Goal: Task Accomplishment & Management: Use online tool/utility

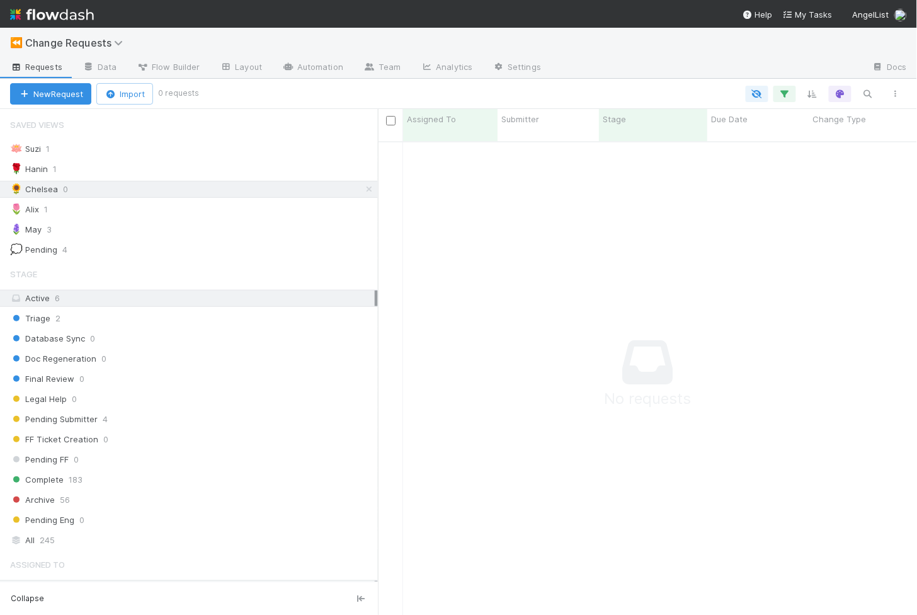
scroll to position [484, 539]
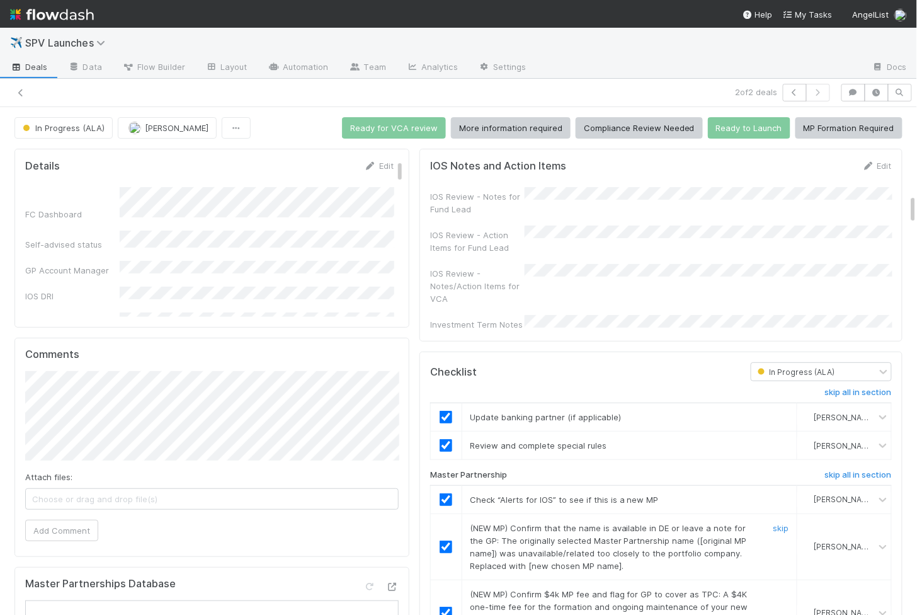
scroll to position [250, 0]
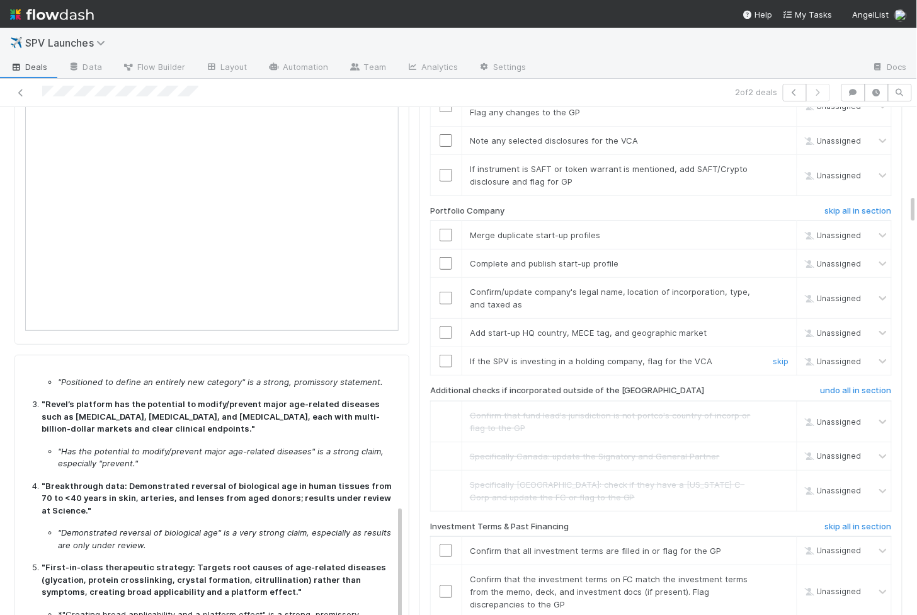
click at [441, 355] on input "checkbox" at bounding box center [446, 361] width 13 height 13
click at [445, 326] on input "checkbox" at bounding box center [446, 332] width 13 height 13
click at [445, 280] on td at bounding box center [445, 298] width 31 height 41
click at [445, 292] on input "checkbox" at bounding box center [446, 298] width 13 height 13
click at [445, 257] on input "checkbox" at bounding box center [446, 263] width 13 height 13
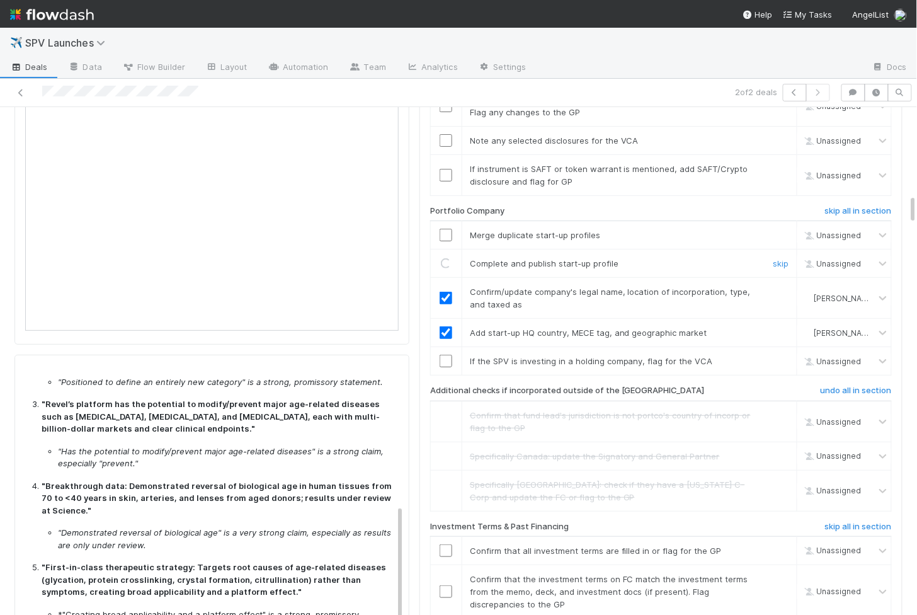
click at [445, 229] on input "checkbox" at bounding box center [446, 235] width 13 height 13
click at [446, 355] on input "checkbox" at bounding box center [446, 361] width 13 height 13
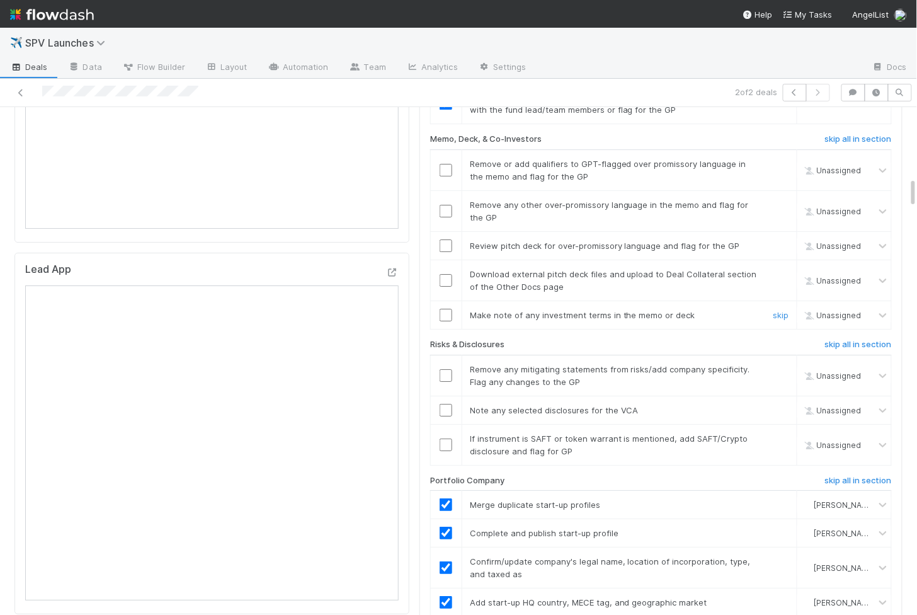
scroll to position [1148, 0]
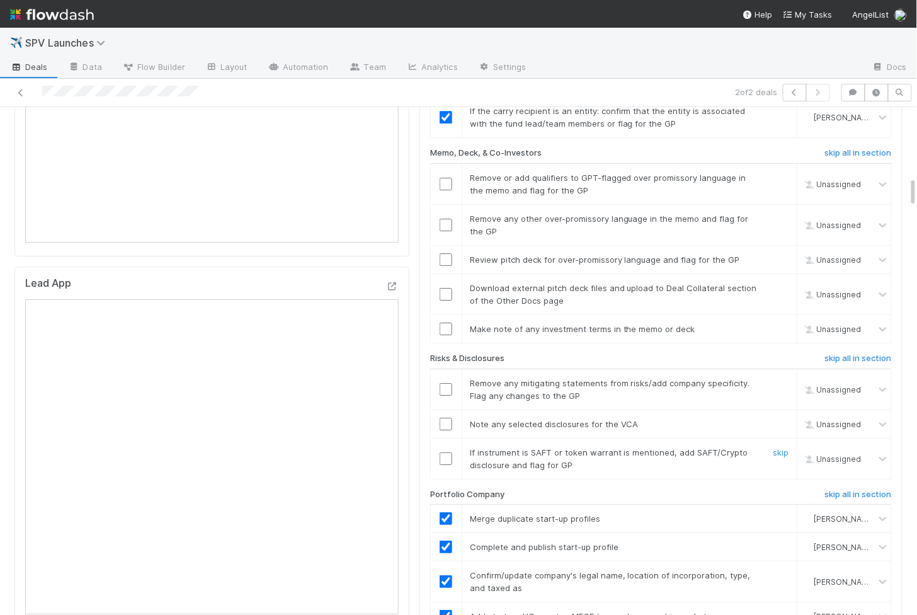
click at [446, 452] on input "checkbox" at bounding box center [446, 458] width 13 height 13
click at [446, 418] on input "checkbox" at bounding box center [446, 424] width 13 height 13
click at [446, 383] on input "checkbox" at bounding box center [446, 389] width 13 height 13
click at [445, 452] on input "checkbox" at bounding box center [446, 458] width 13 height 13
click at [443, 288] on input "checkbox" at bounding box center [446, 294] width 13 height 13
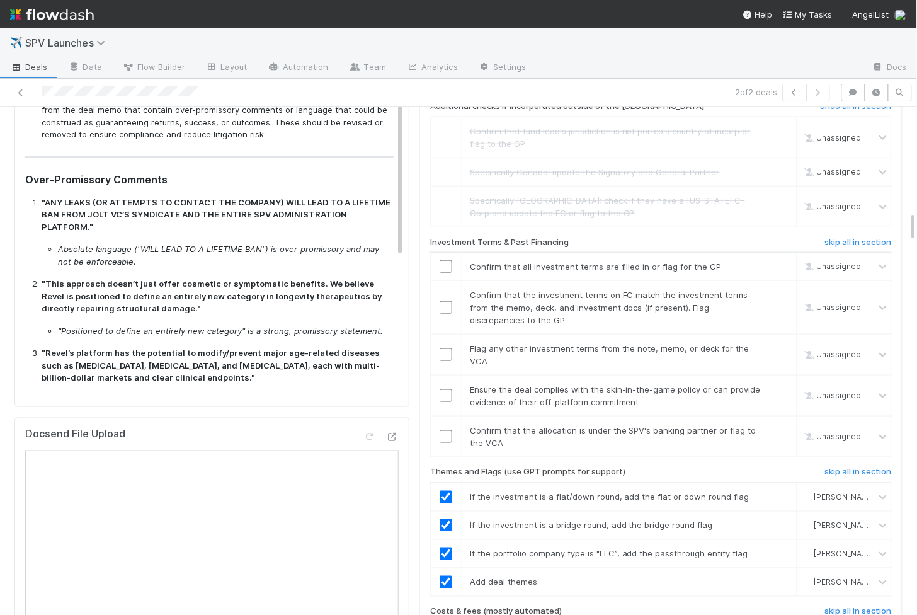
scroll to position [0, 0]
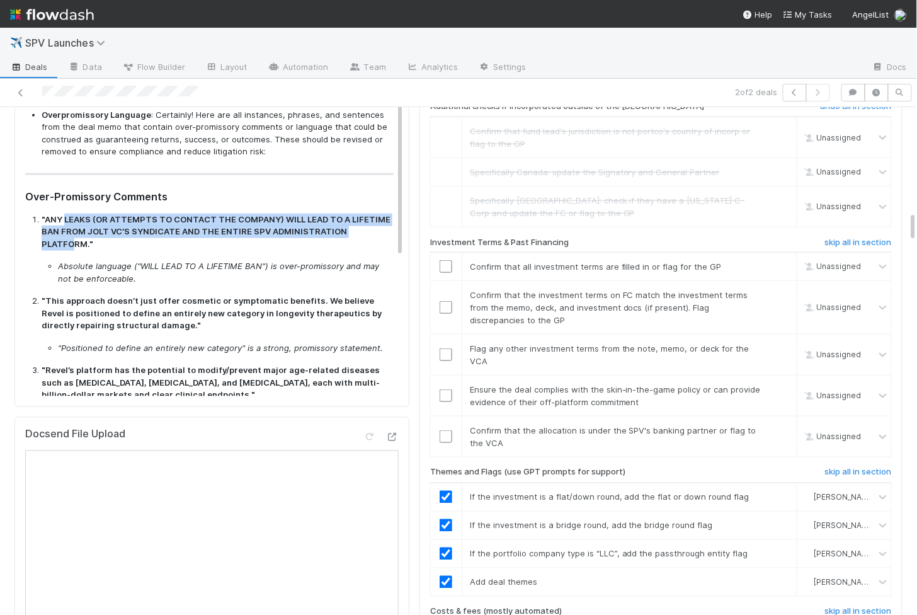
drag, startPoint x: 63, startPoint y: 210, endPoint x: 374, endPoint y: 226, distance: 310.9
click at [374, 226] on strong ""ANY LEAKS (OR ATTEMPTS TO CONTACT THE COMPANY) WILL LEAD TO A LIFETIME BAN FRO…" at bounding box center [216, 231] width 349 height 35
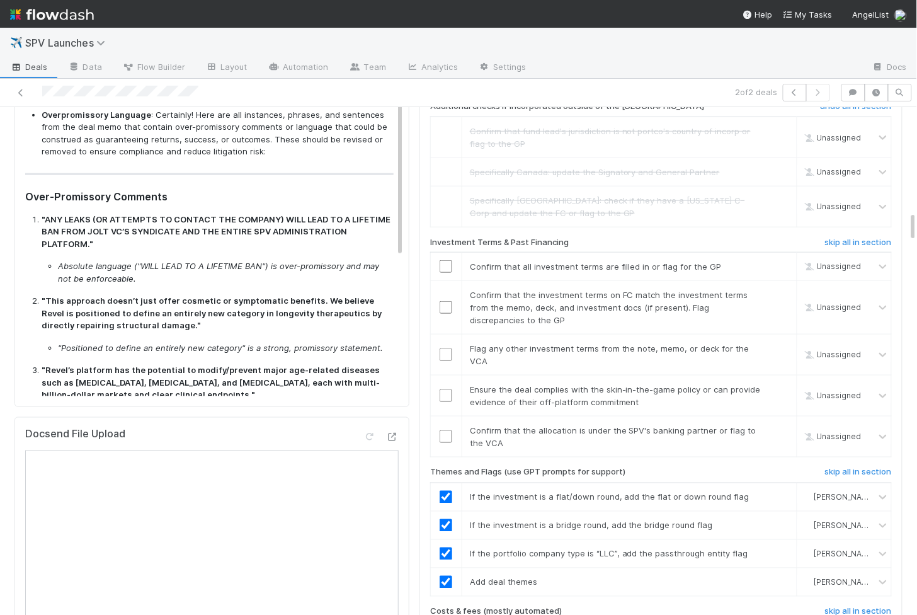
click at [513, 33] on div "✈️ SPV Launches" at bounding box center [458, 43] width 917 height 30
click at [522, 30] on div "✈️ SPV Launches" at bounding box center [458, 43] width 917 height 30
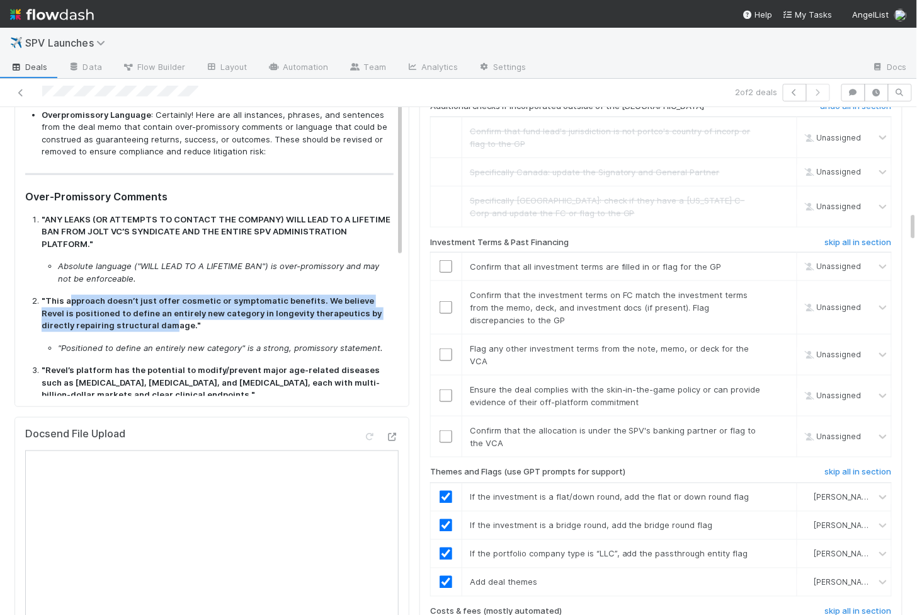
drag, startPoint x: 70, startPoint y: 283, endPoint x: 134, endPoint y: 307, distance: 68.8
click at [134, 307] on strong ""This approach doesn’t just offer cosmetic or symptomatic benefits. We believe …" at bounding box center [212, 312] width 340 height 35
copy strong "pproach doesn’t just offer cosmetic or symptomatic benefits. We believe Revel i…"
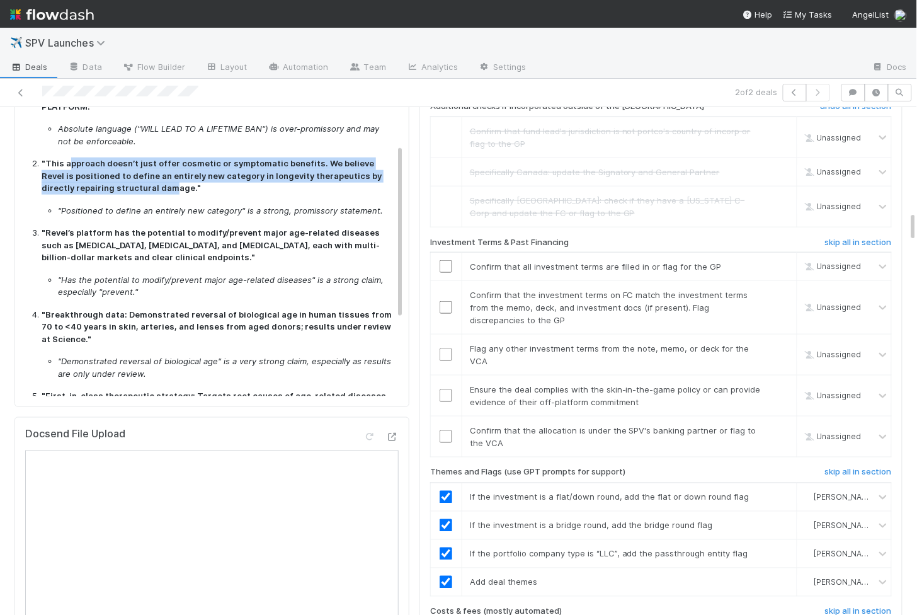
scroll to position [140, 0]
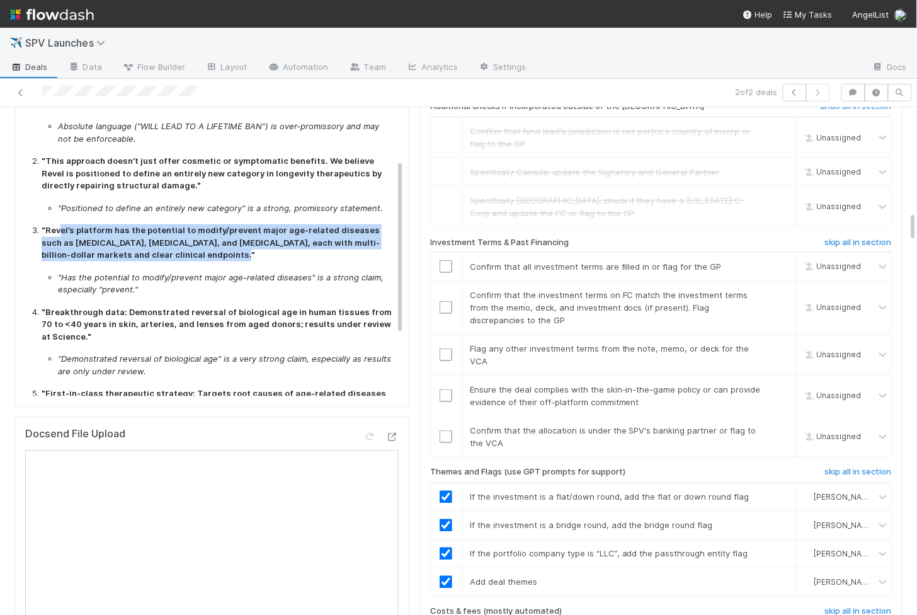
drag, startPoint x: 59, startPoint y: 213, endPoint x: 181, endPoint y: 236, distance: 124.3
click at [181, 236] on strong ""Revel’s platform has the potential to modify/prevent major age-related disease…" at bounding box center [211, 242] width 338 height 35
copy strong "el’s platform has the potential to modify/prevent major age-related diseases su…"
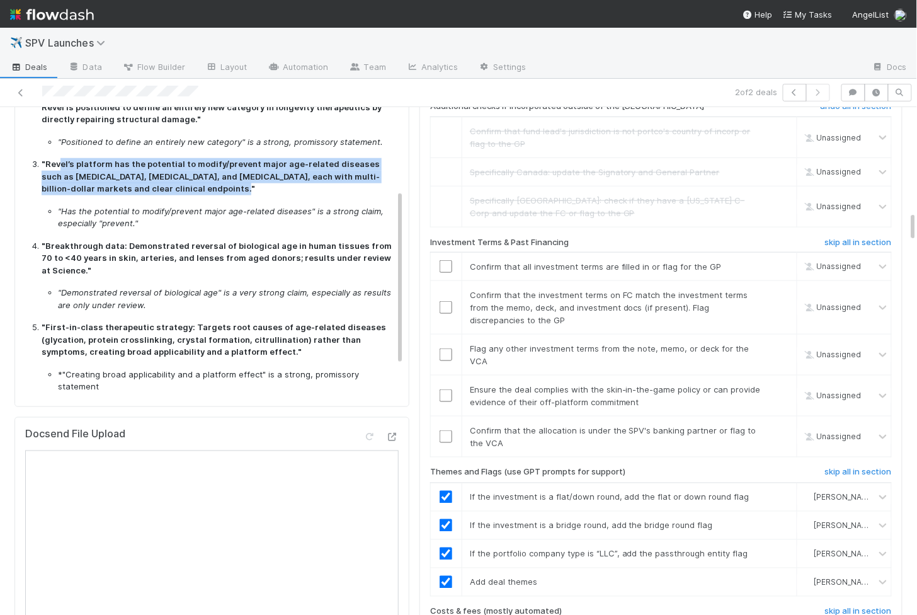
scroll to position [209, 0]
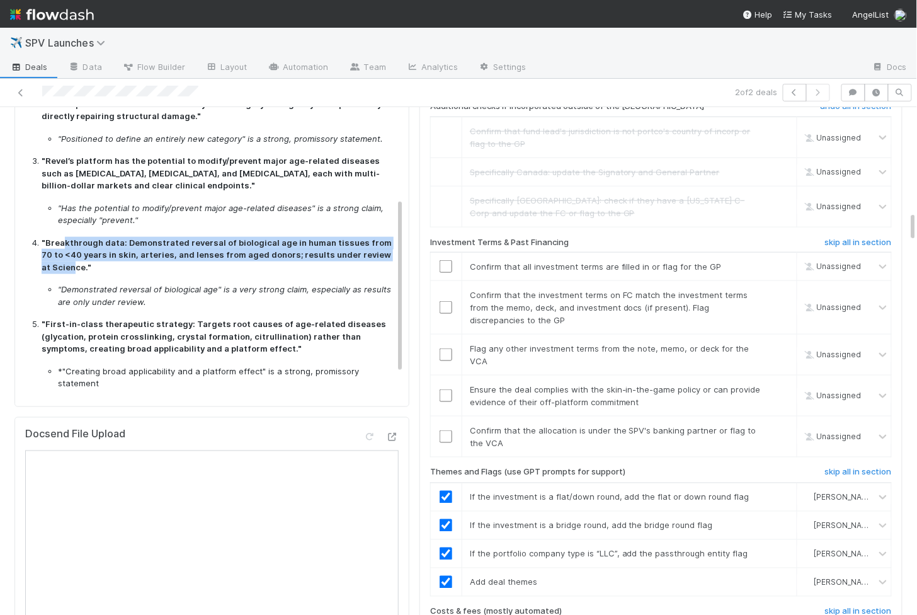
drag, startPoint x: 64, startPoint y: 219, endPoint x: 64, endPoint y: 246, distance: 27.1
click at [64, 246] on strong ""Breakthrough data: Demonstrated reversal of biological age in human tissues fr…" at bounding box center [217, 254] width 350 height 35
copy strong "kthrough data: Demonstrated reversal of biological age in human tissues from 70…"
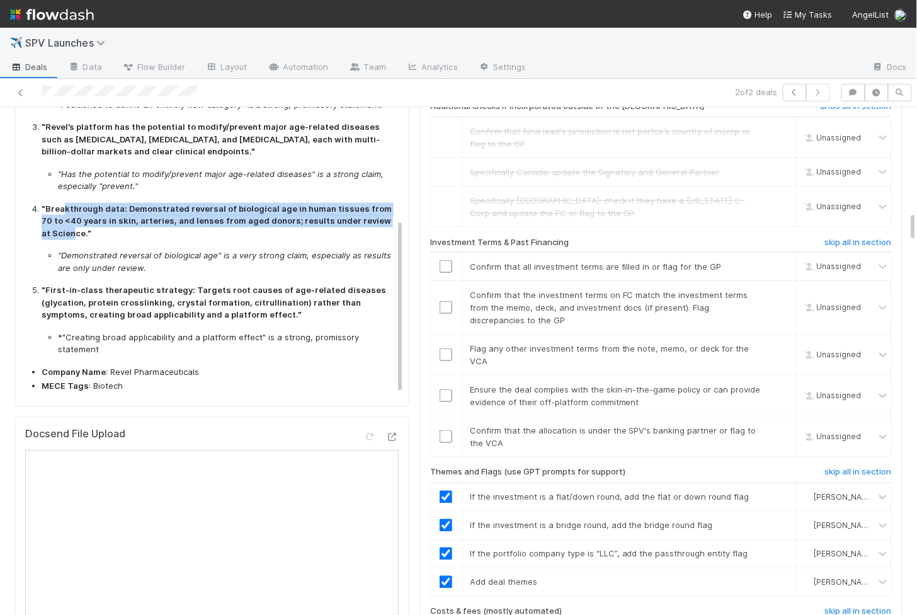
scroll to position [250, 0]
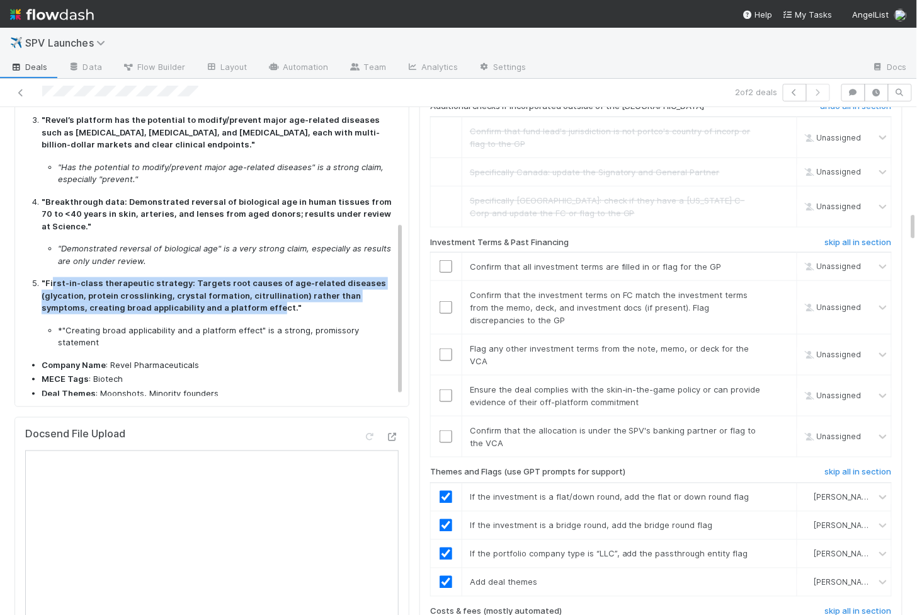
drag, startPoint x: 53, startPoint y: 266, endPoint x: 226, endPoint y: 292, distance: 175.1
click at [226, 292] on strong ""First-in-class therapeutic strategy: Targets root causes of age-related diseas…" at bounding box center [214, 295] width 345 height 35
copy strong "rst-in-class therapeutic strategy: Targets root causes of age-related diseases …"
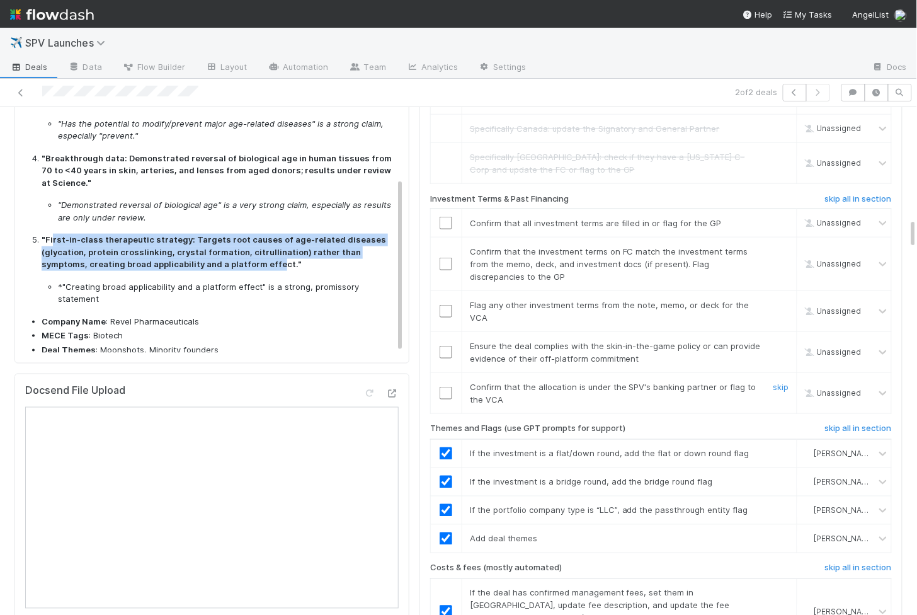
scroll to position [1746, 0]
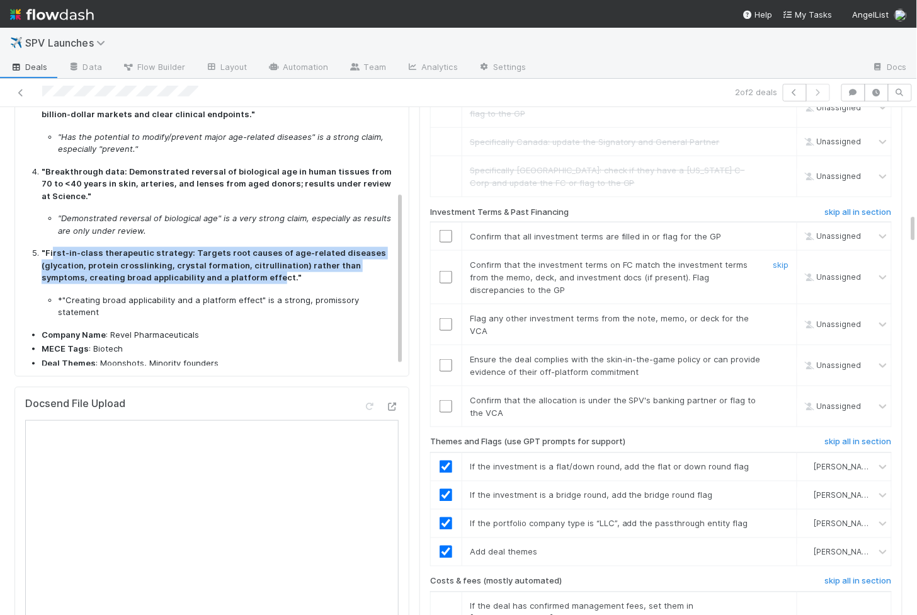
click at [442, 230] on input "checkbox" at bounding box center [446, 236] width 13 height 13
click at [442, 271] on input "checkbox" at bounding box center [446, 277] width 13 height 13
click at [447, 318] on input "checkbox" at bounding box center [446, 324] width 13 height 13
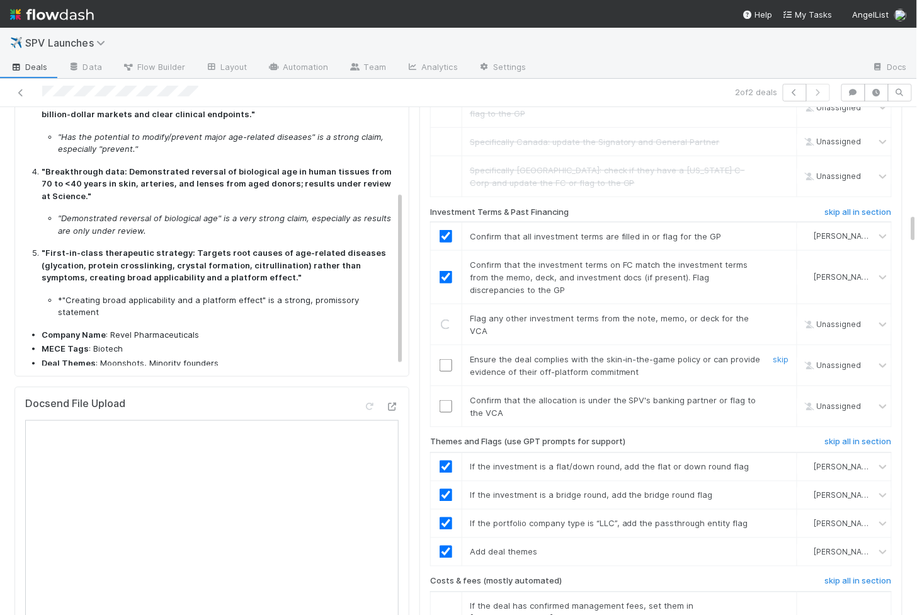
click at [445, 345] on td at bounding box center [445, 365] width 31 height 41
click at [445, 359] on input "checkbox" at bounding box center [446, 365] width 13 height 13
click at [445, 386] on td at bounding box center [445, 406] width 31 height 41
click at [446, 400] on input "checkbox" at bounding box center [446, 406] width 13 height 13
checkbox input "true"
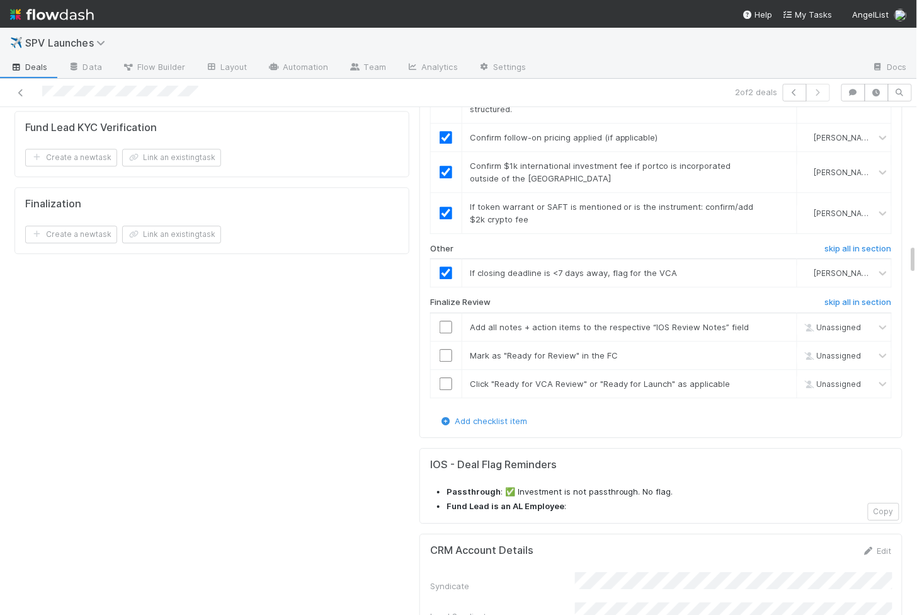
scroll to position [2258, 0]
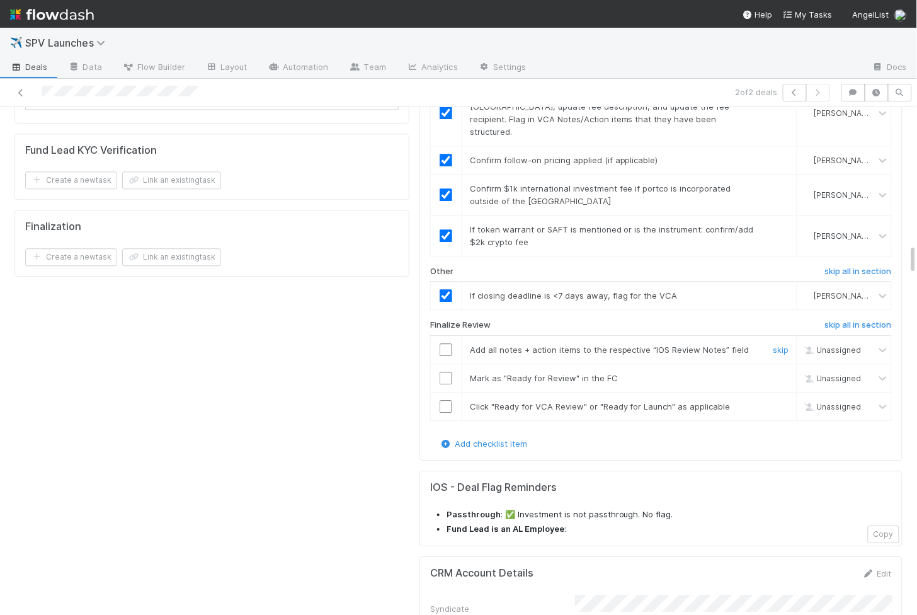
click at [448, 343] on input "checkbox" at bounding box center [446, 349] width 13 height 13
click at [448, 372] on input "checkbox" at bounding box center [446, 378] width 13 height 13
click at [448, 400] on input "checkbox" at bounding box center [446, 406] width 13 height 13
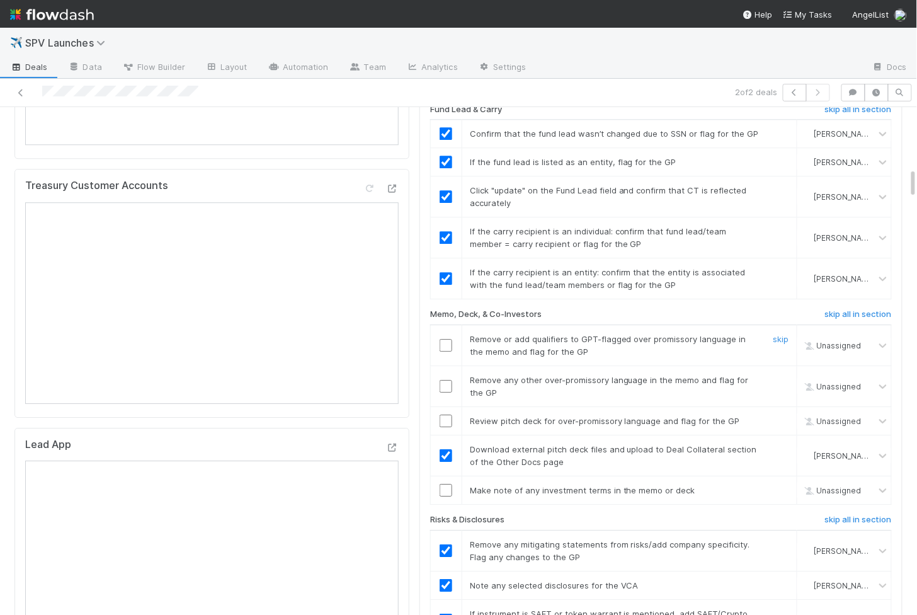
scroll to position [1003, 0]
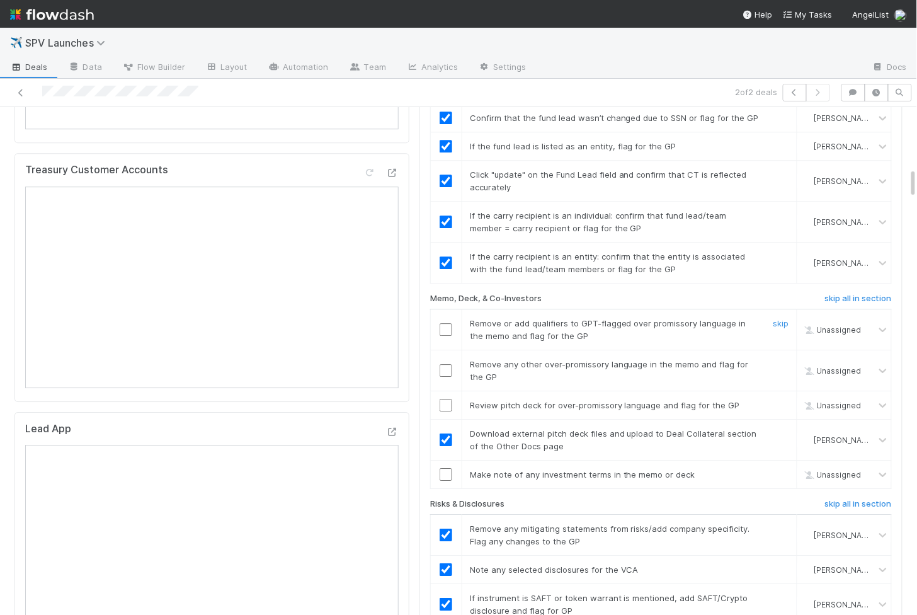
click at [447, 323] on input "checkbox" at bounding box center [446, 329] width 13 height 13
click at [447, 364] on input "checkbox" at bounding box center [446, 370] width 13 height 13
click at [445, 399] on input "checkbox" at bounding box center [446, 405] width 13 height 13
click at [445, 460] on td at bounding box center [445, 474] width 31 height 28
click at [445, 468] on input "checkbox" at bounding box center [446, 474] width 13 height 13
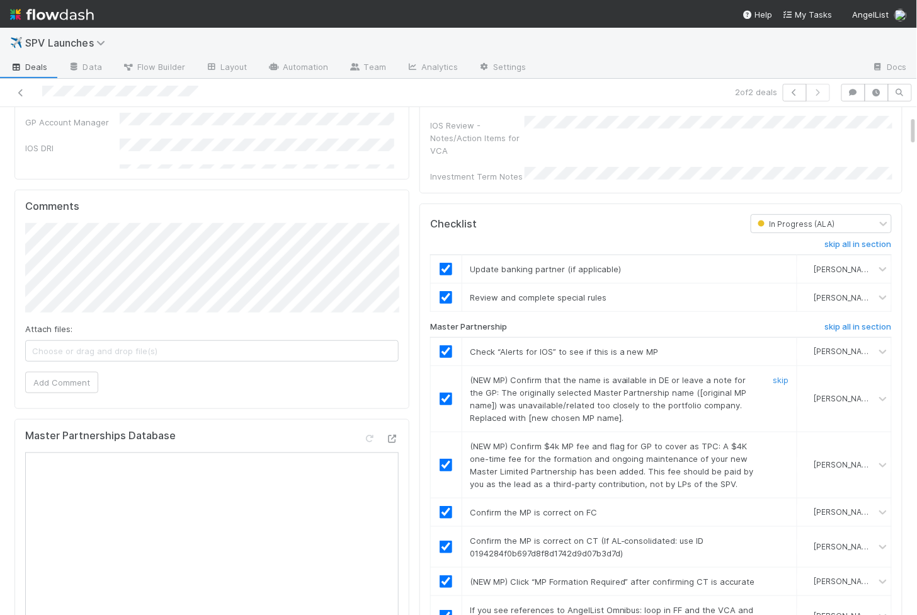
scroll to position [0, 0]
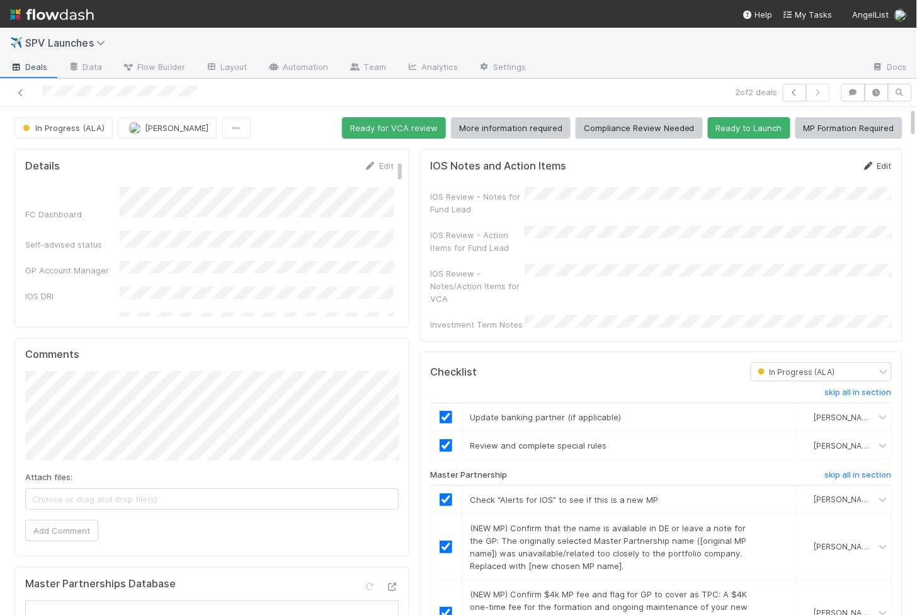
click at [888, 161] on link "Edit" at bounding box center [877, 166] width 30 height 10
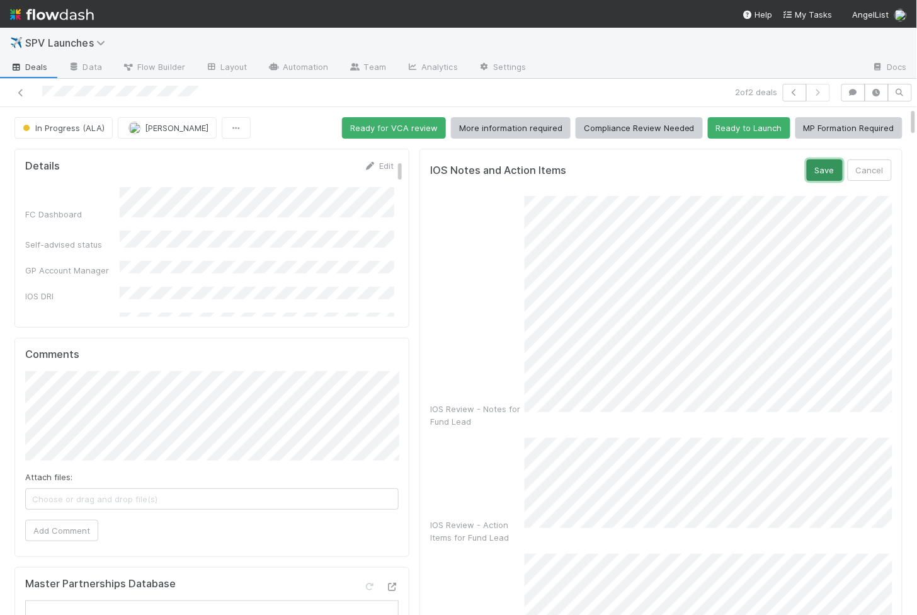
click at [826, 169] on button "Save" at bounding box center [825, 169] width 36 height 21
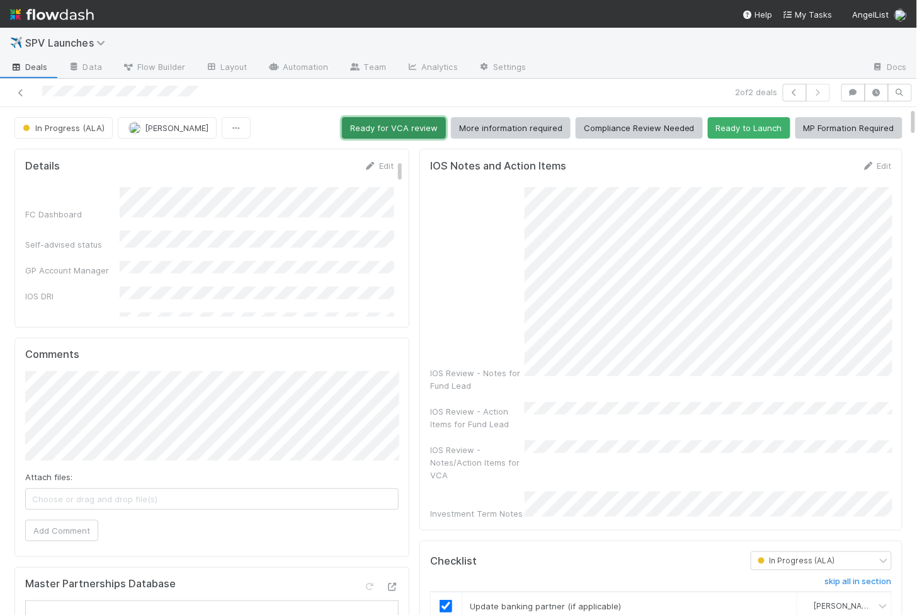
click at [389, 126] on button "Ready for VCA review" at bounding box center [394, 127] width 104 height 21
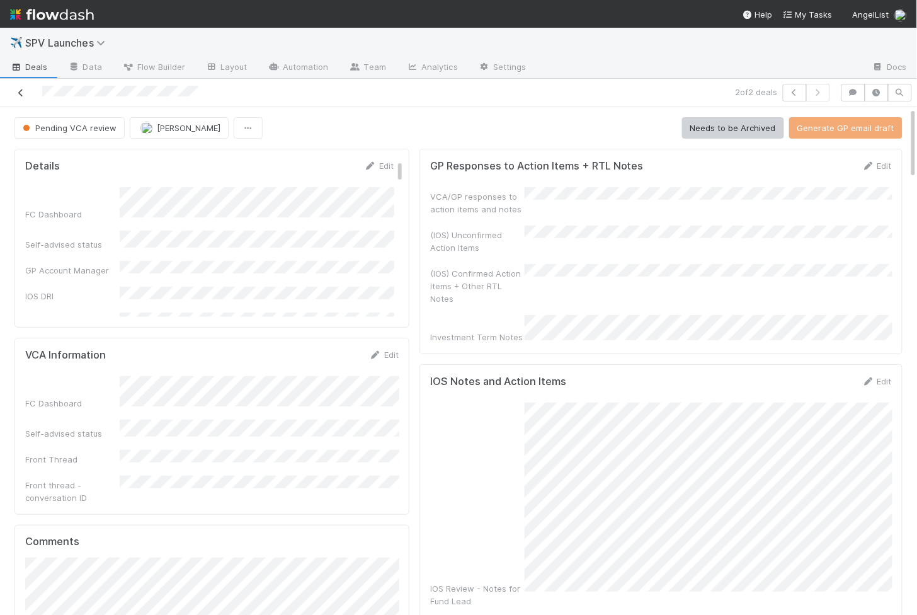
click at [22, 90] on icon at bounding box center [20, 93] width 13 height 8
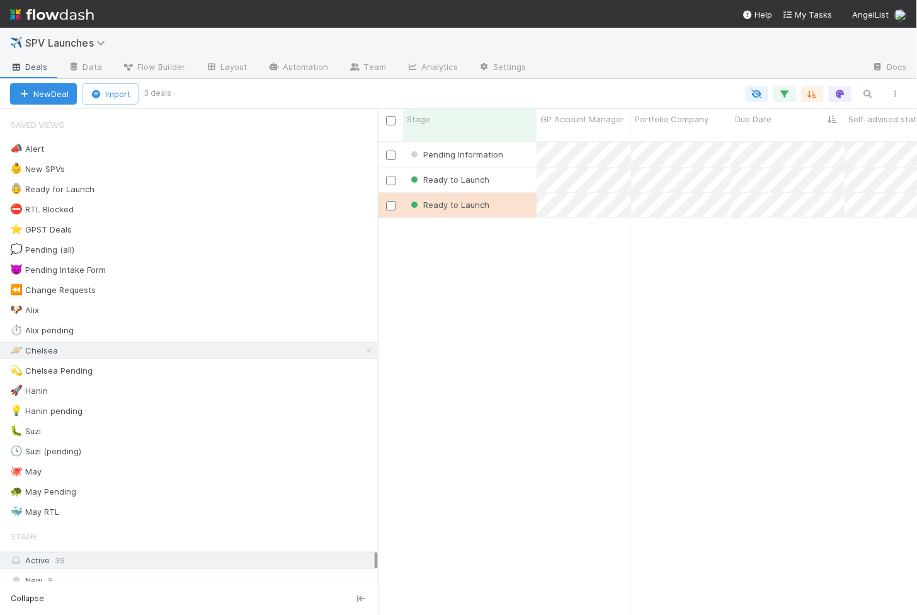
scroll to position [484, 539]
click at [514, 170] on div "Ready to Launch" at bounding box center [470, 180] width 134 height 25
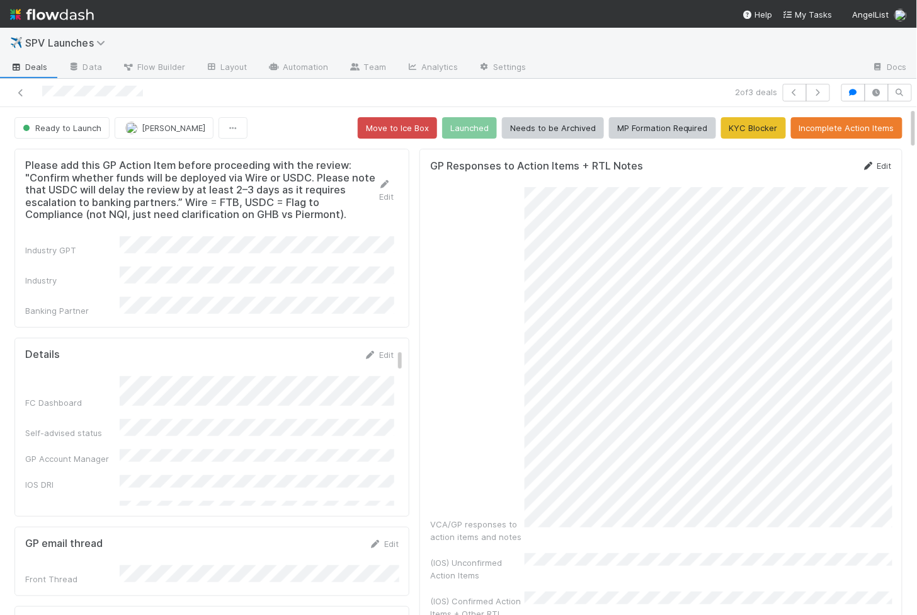
click at [877, 168] on link "Edit" at bounding box center [877, 166] width 30 height 10
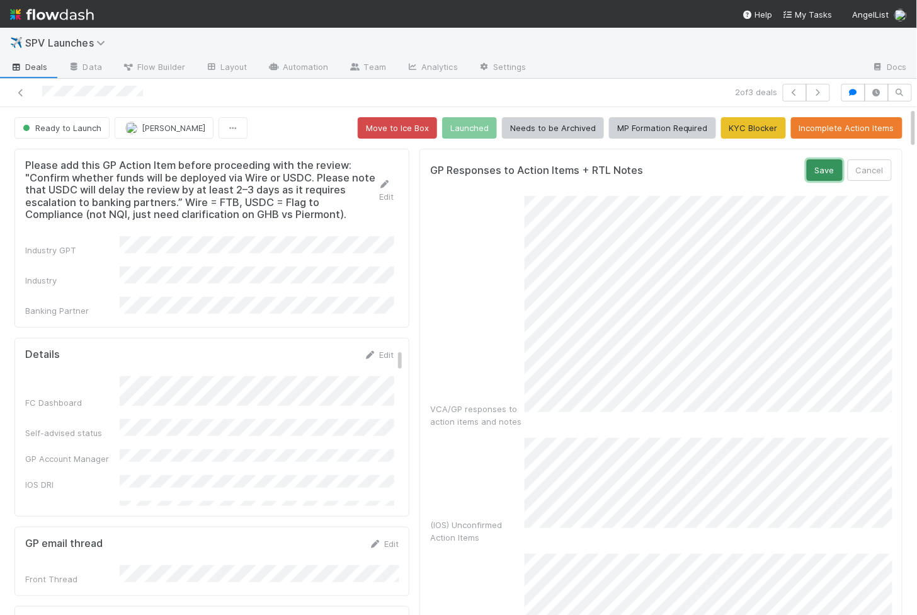
click at [825, 165] on button "Save" at bounding box center [825, 169] width 36 height 21
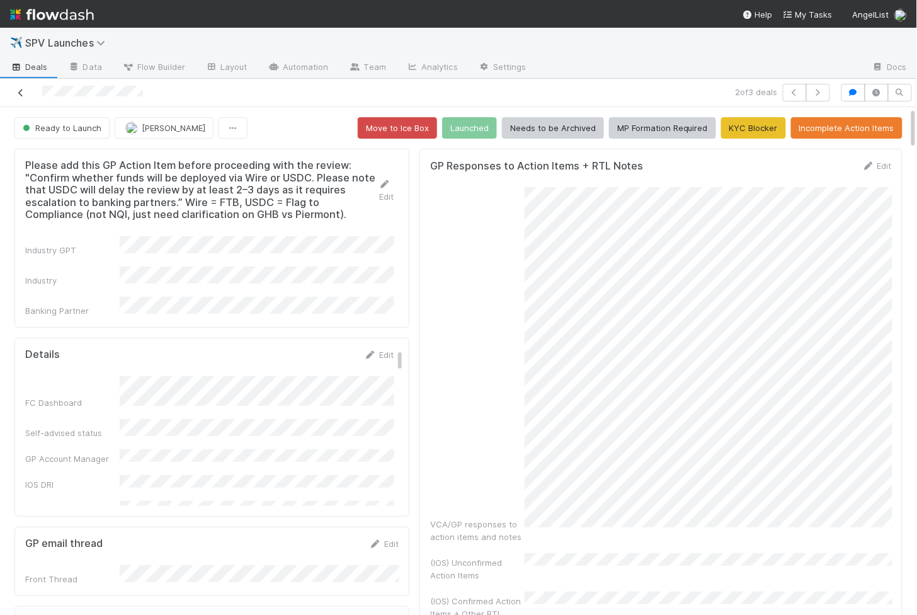
click at [20, 89] on icon at bounding box center [20, 93] width 13 height 8
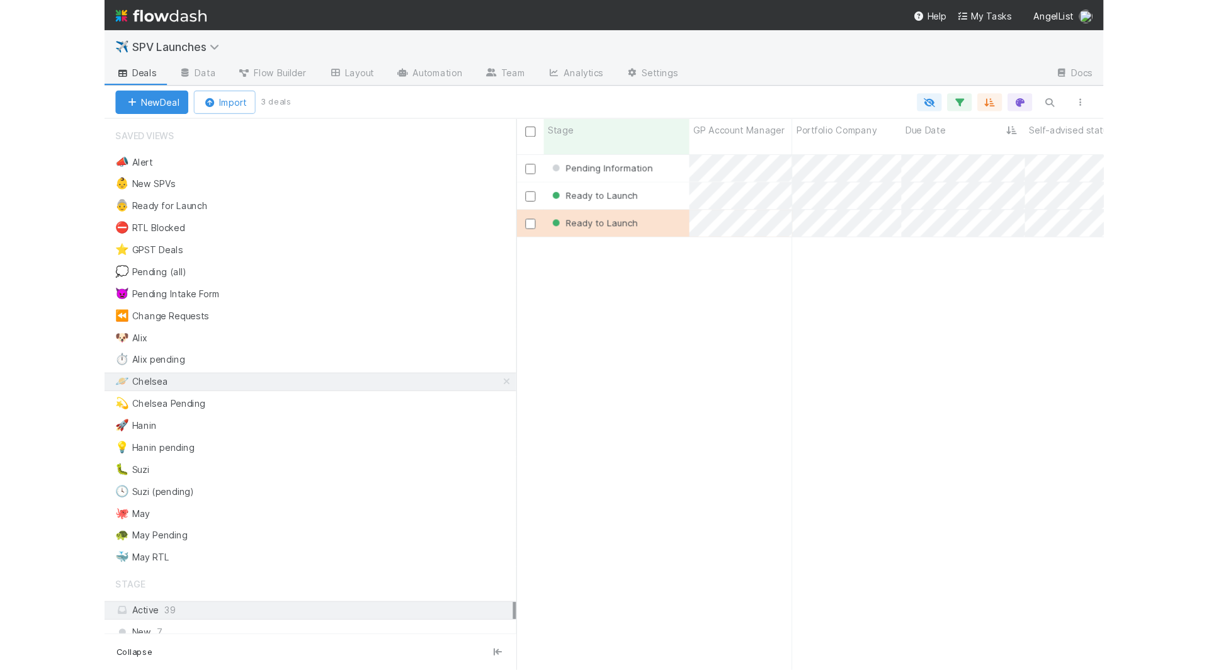
scroll to position [484, 539]
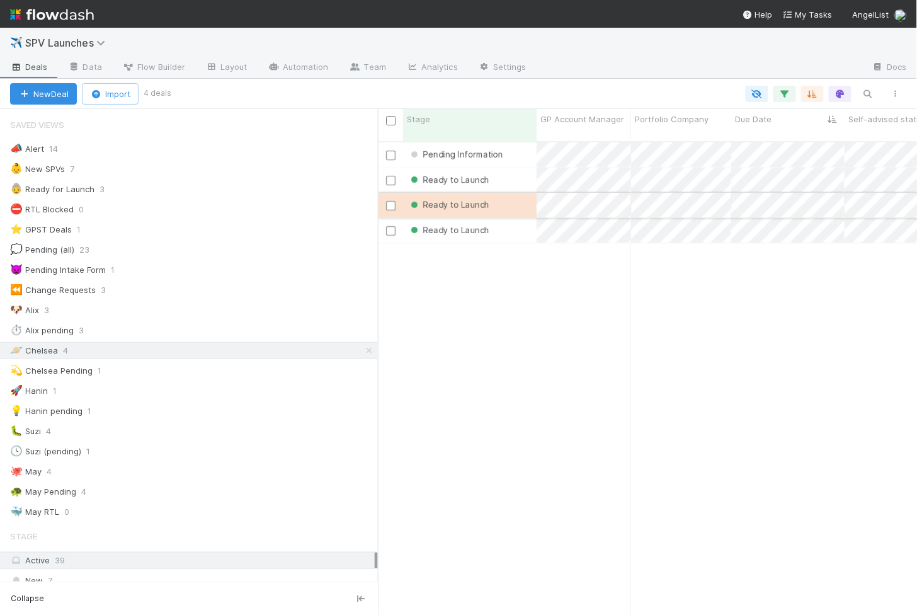
click at [522, 197] on div "Ready to Launch" at bounding box center [470, 205] width 134 height 25
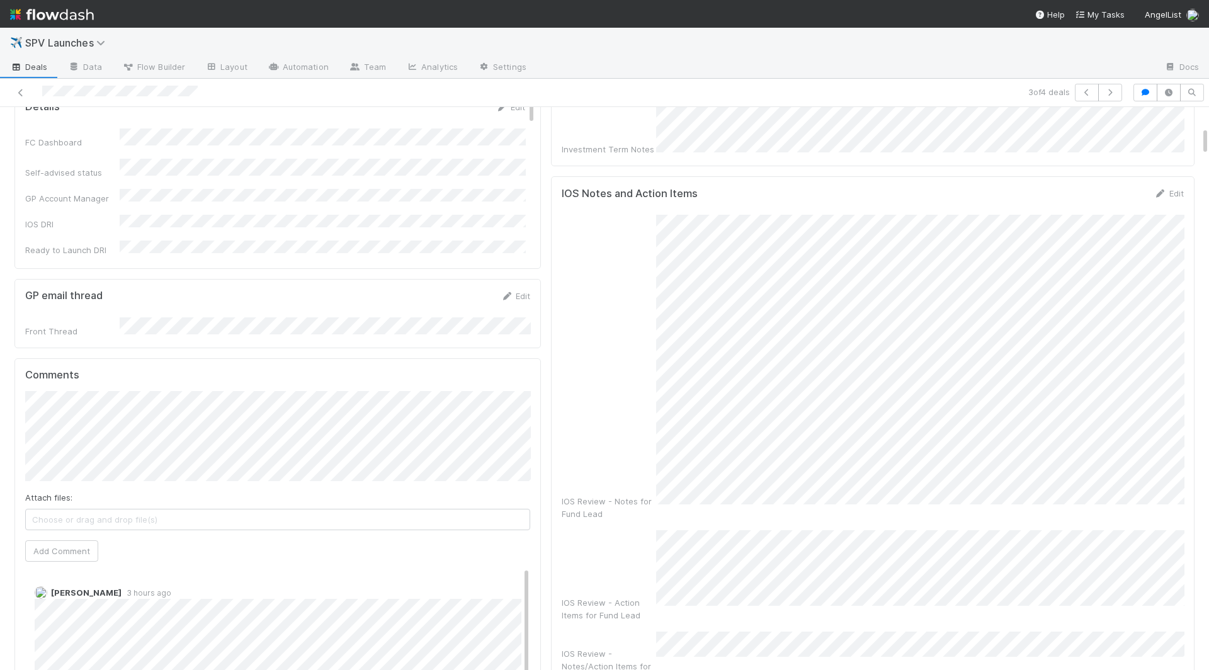
scroll to position [372, 0]
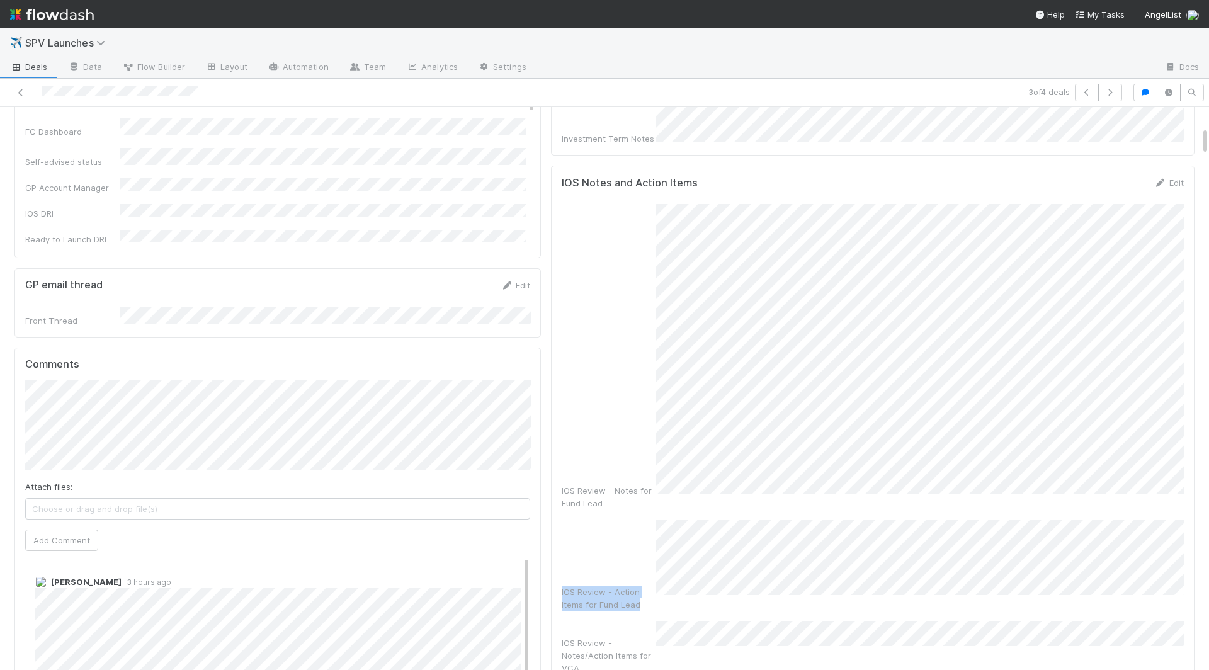
click at [651, 476] on div "IOS Review - Notes for Fund Lead IOS Review - Action Items for Fund Lead IOS Re…" at bounding box center [873, 490] width 622 height 572
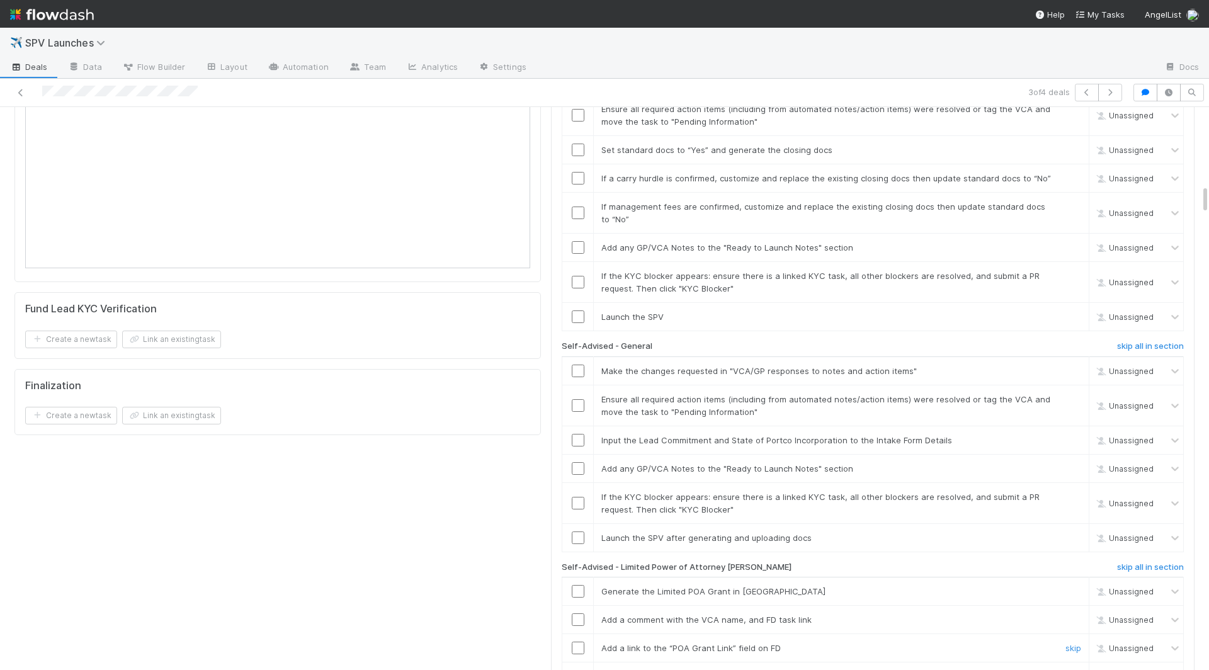
scroll to position [1516, 0]
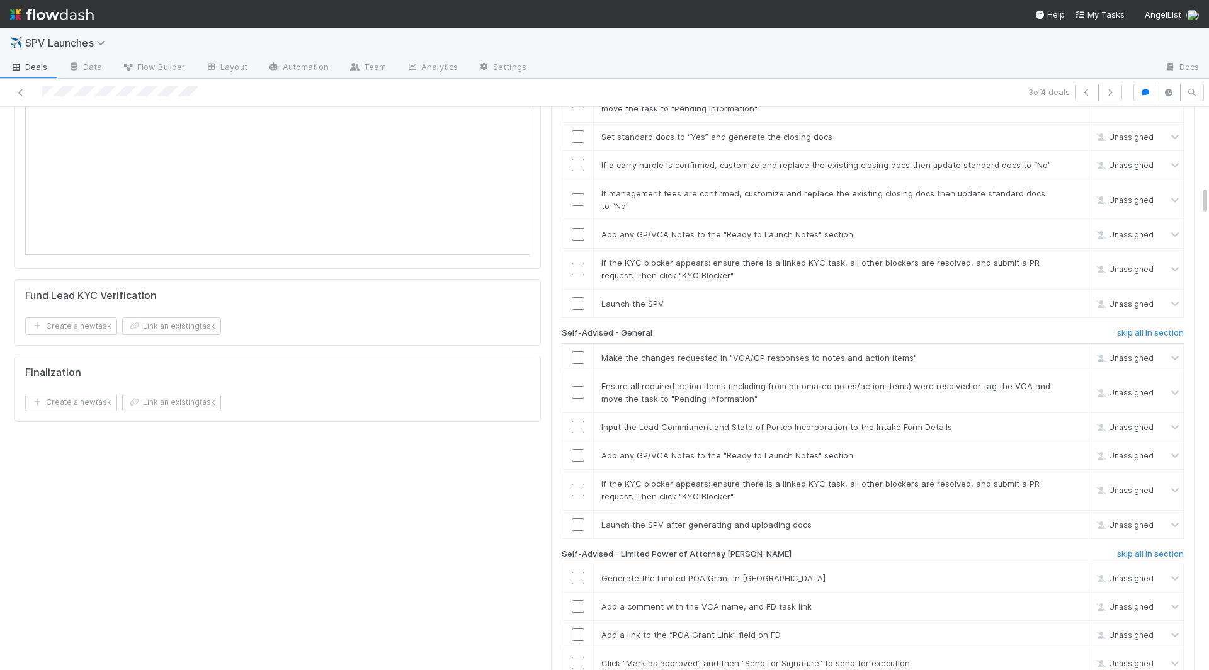
click at [917, 235] on div "AL-Advised skip all in section Make the changes requested in "VCA/GP responses …" at bounding box center [873, 517] width 622 height 971
click at [917, 328] on h6 "skip all in section" at bounding box center [1150, 333] width 67 height 10
click at [917, 549] on h6 "skip all in section" at bounding box center [1150, 554] width 67 height 10
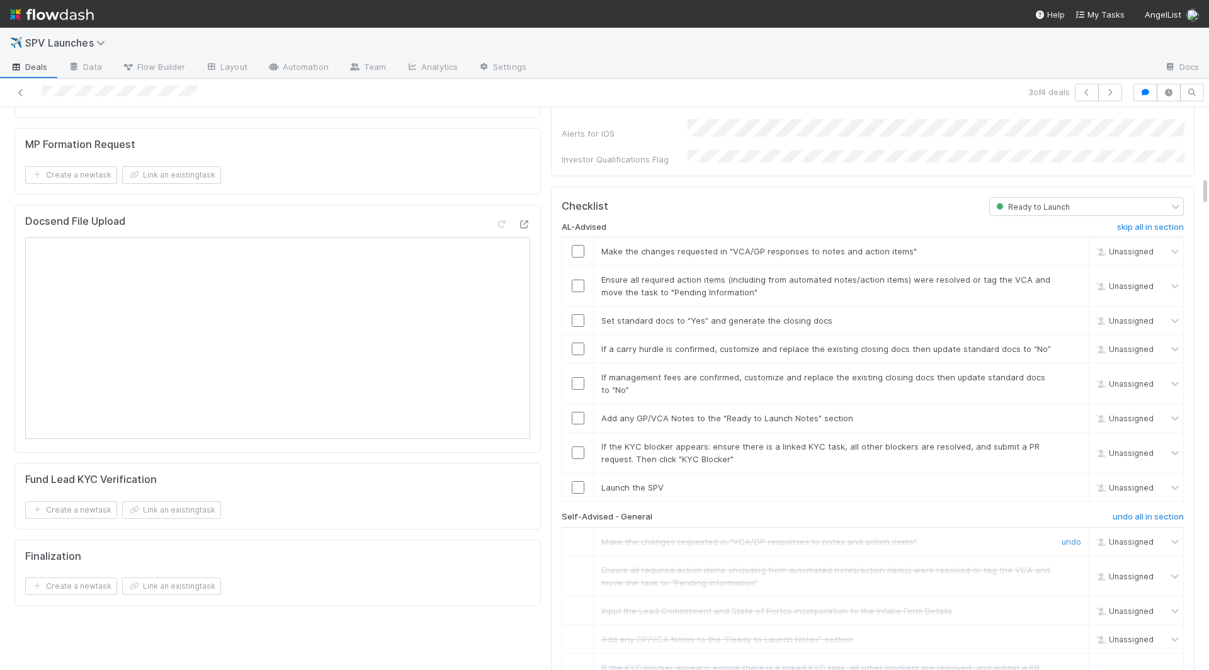
scroll to position [1320, 0]
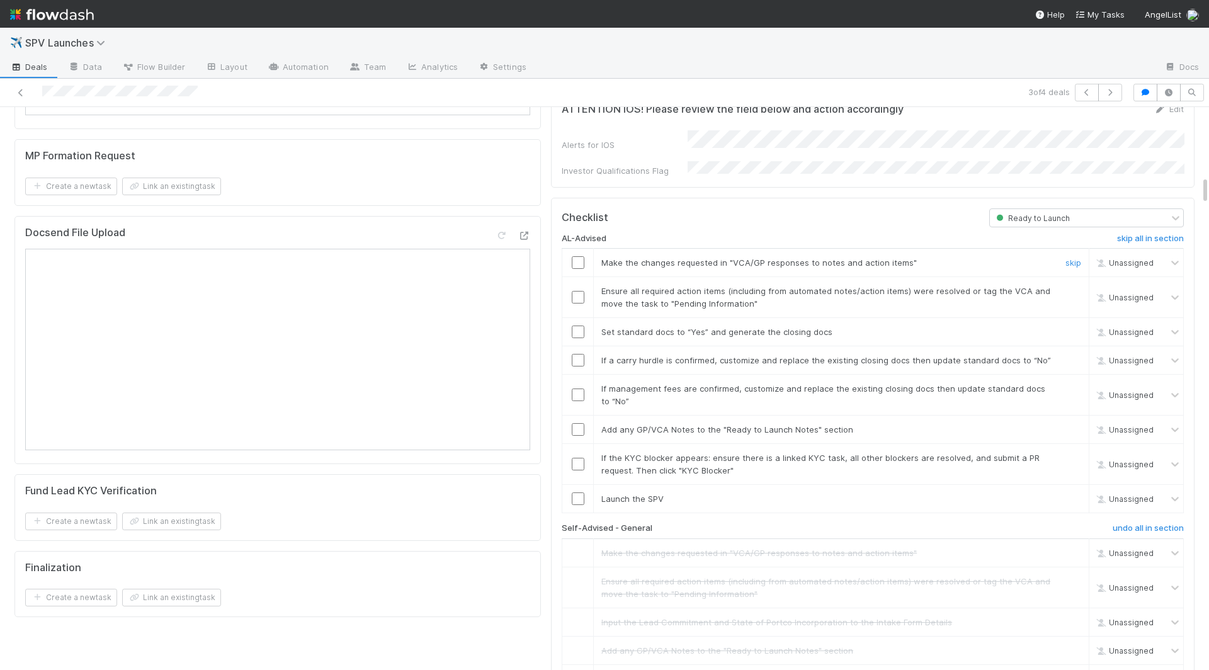
click at [573, 256] on input "checkbox" at bounding box center [578, 262] width 13 height 13
click at [573, 291] on input "checkbox" at bounding box center [578, 297] width 13 height 13
click at [582, 326] on input "checkbox" at bounding box center [578, 332] width 13 height 13
click at [582, 354] on input "checkbox" at bounding box center [578, 360] width 13 height 13
click at [580, 389] on input "checkbox" at bounding box center [578, 395] width 13 height 13
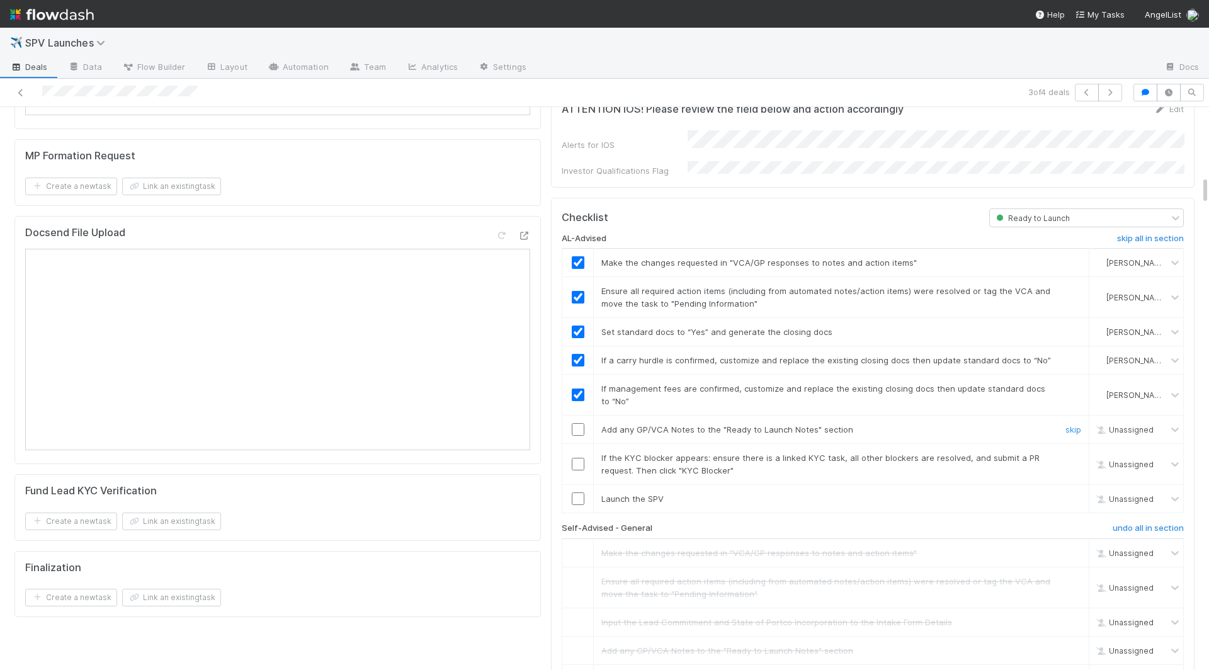
click at [578, 416] on td at bounding box center [578, 430] width 31 height 28
click at [578, 423] on input "checkbox" at bounding box center [578, 429] width 13 height 13
click at [578, 458] on input "checkbox" at bounding box center [578, 464] width 13 height 13
click at [578, 493] on input "checkbox" at bounding box center [578, 499] width 13 height 13
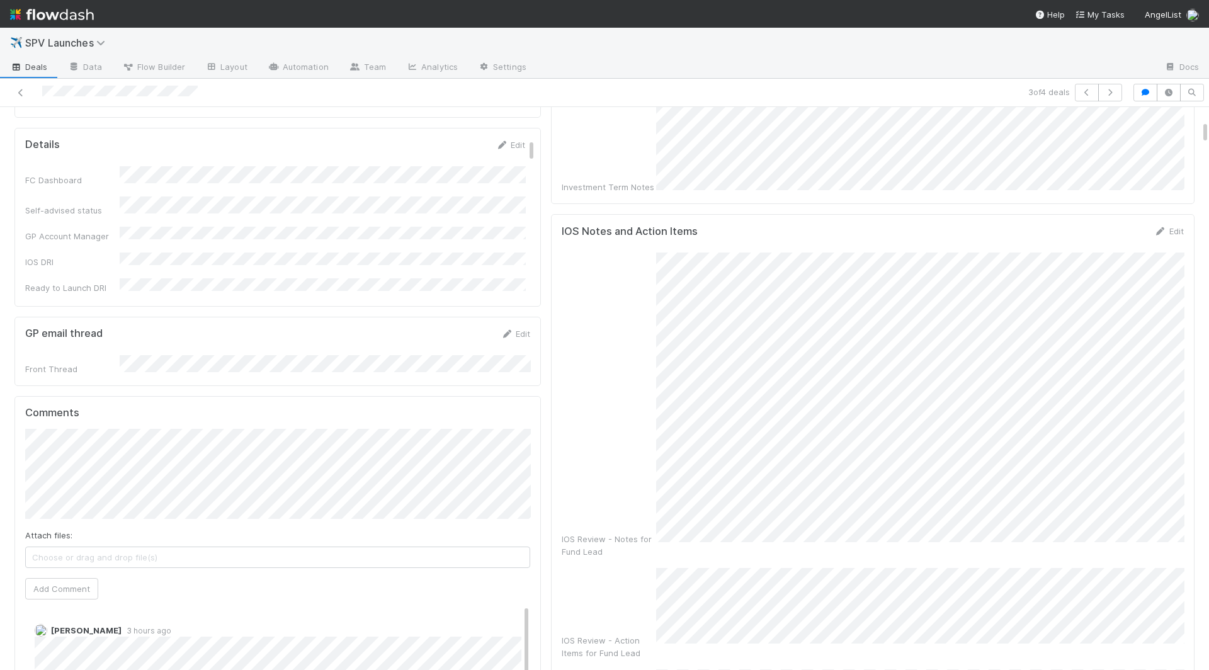
scroll to position [0, 0]
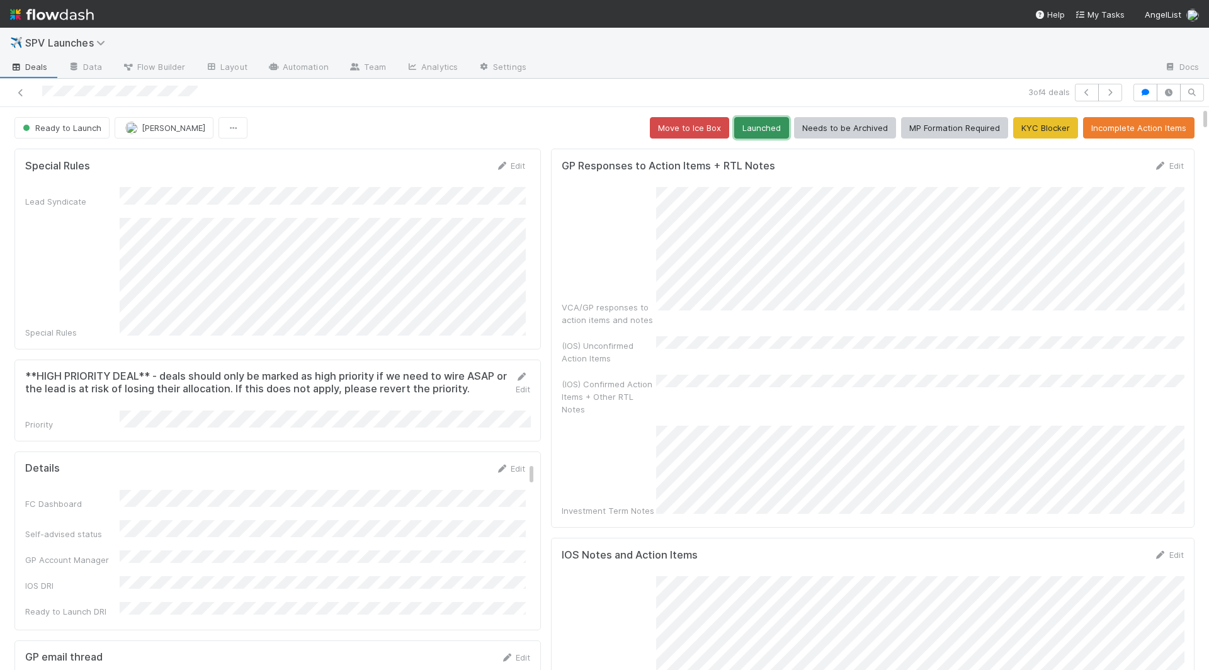
click at [769, 131] on button "Launched" at bounding box center [761, 127] width 55 height 21
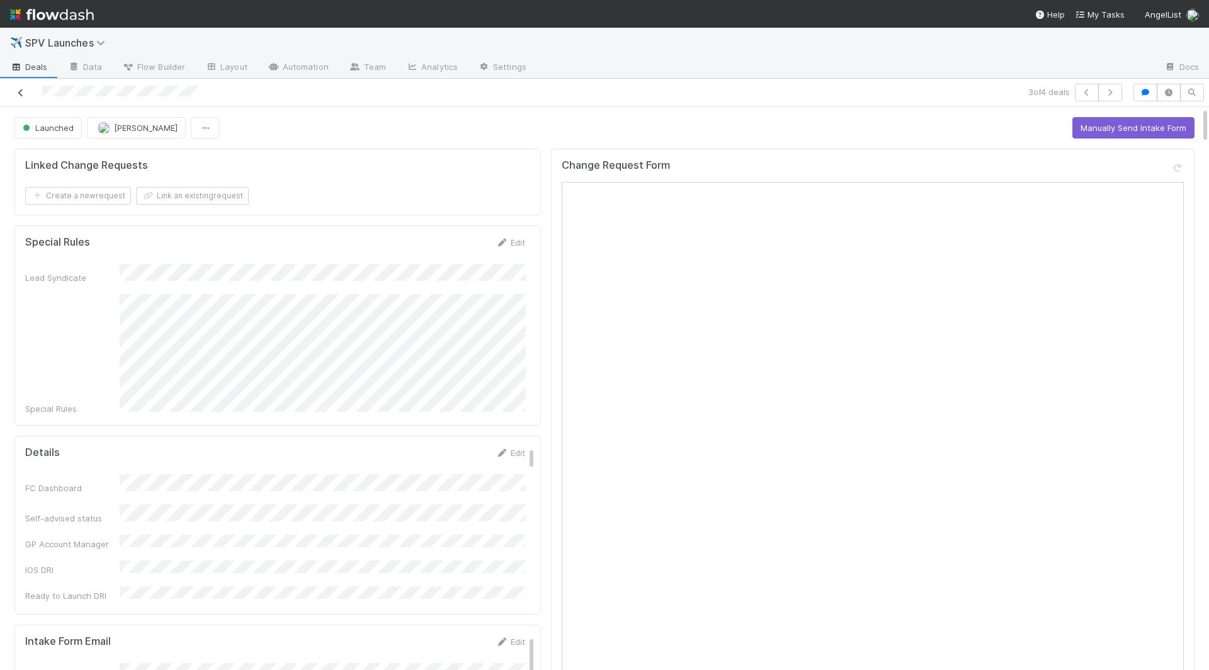
click at [21, 94] on icon at bounding box center [20, 93] width 13 height 8
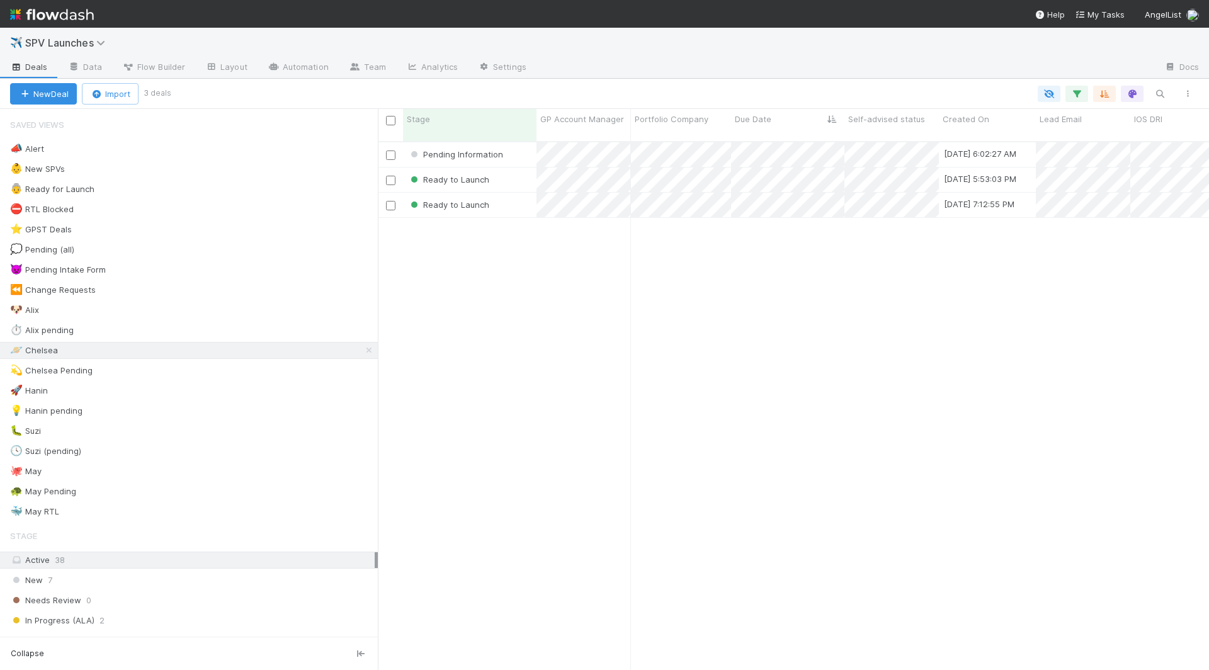
scroll to position [540, 831]
click at [508, 193] on div "Ready to Launch" at bounding box center [470, 205] width 134 height 25
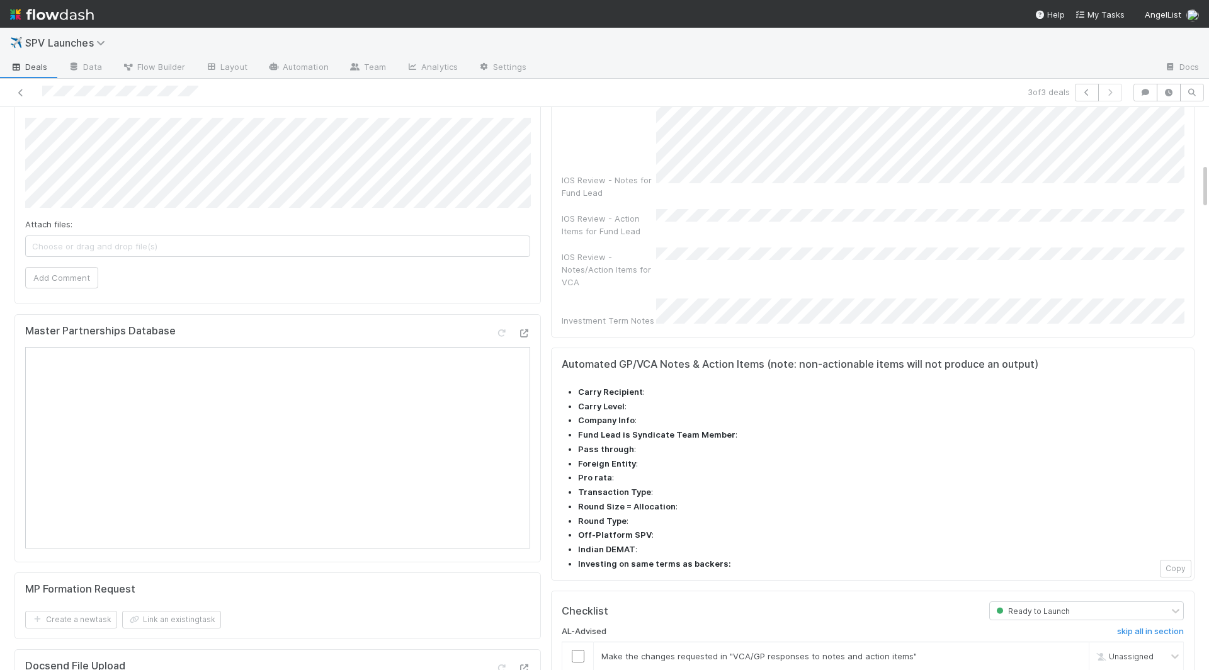
scroll to position [961, 0]
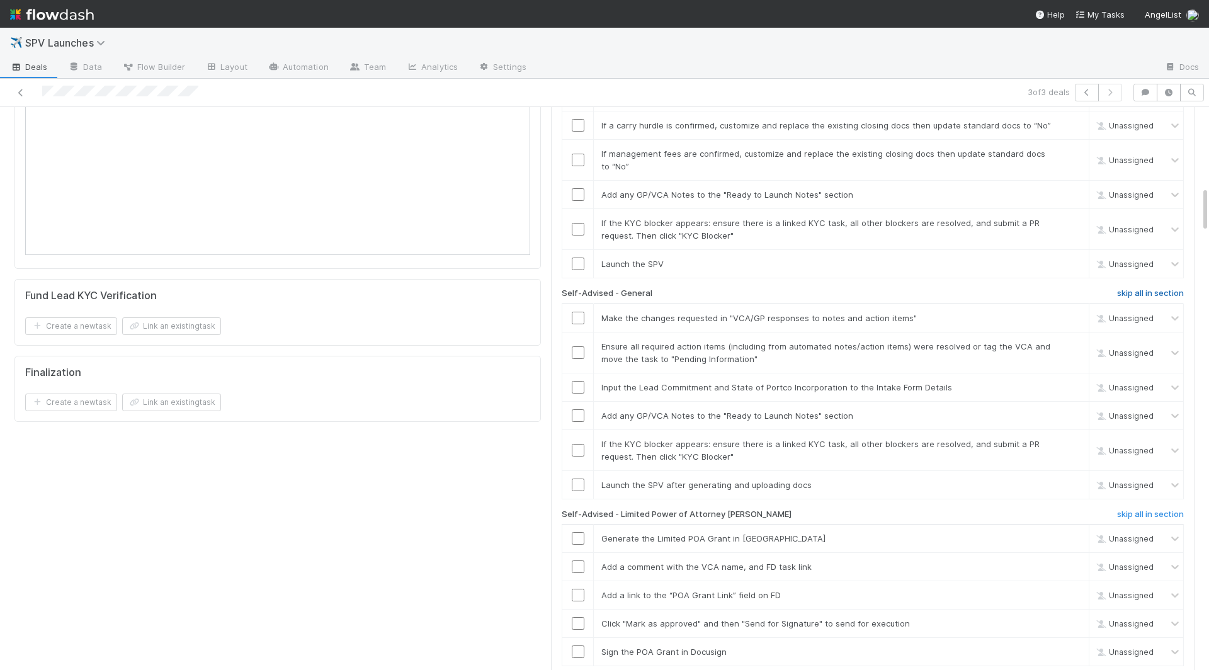
click at [917, 289] on h6 "skip all in section" at bounding box center [1150, 294] width 67 height 10
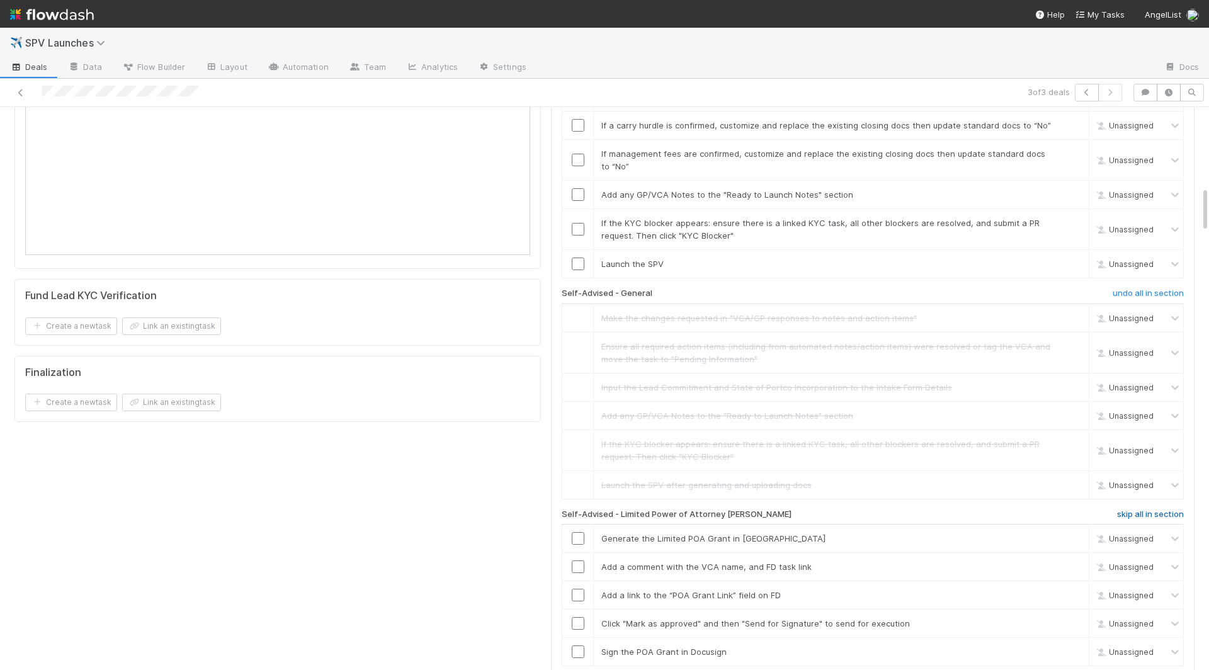
click at [917, 510] on h6 "skip all in section" at bounding box center [1150, 515] width 67 height 10
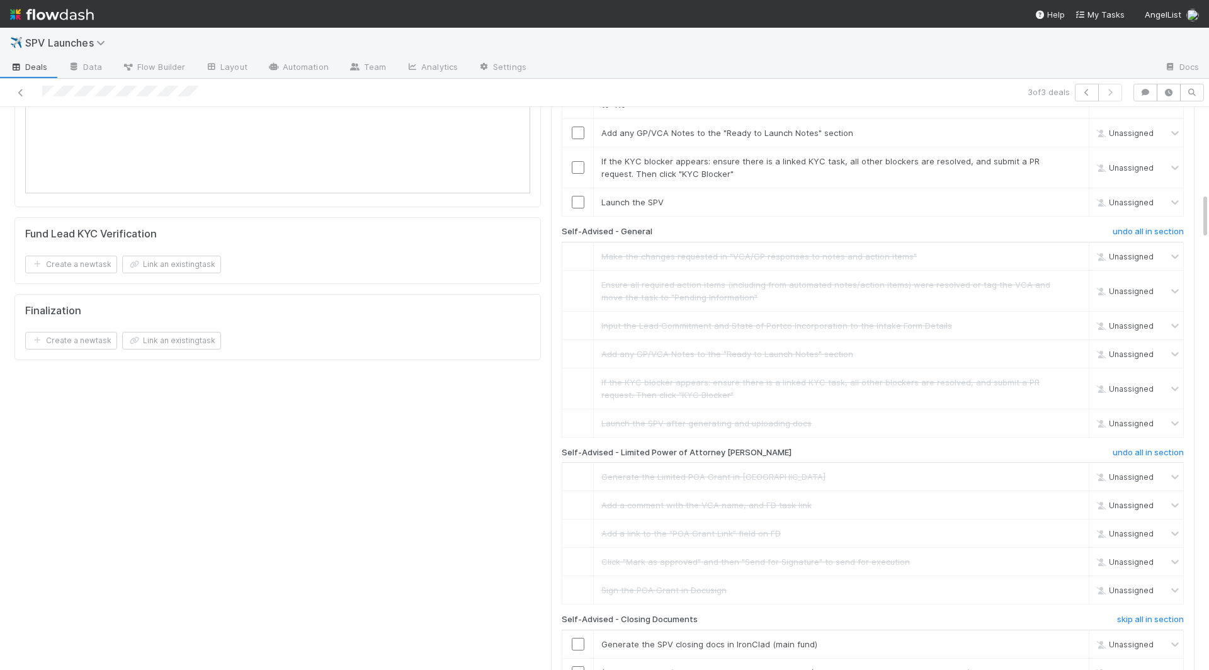
scroll to position [1043, 0]
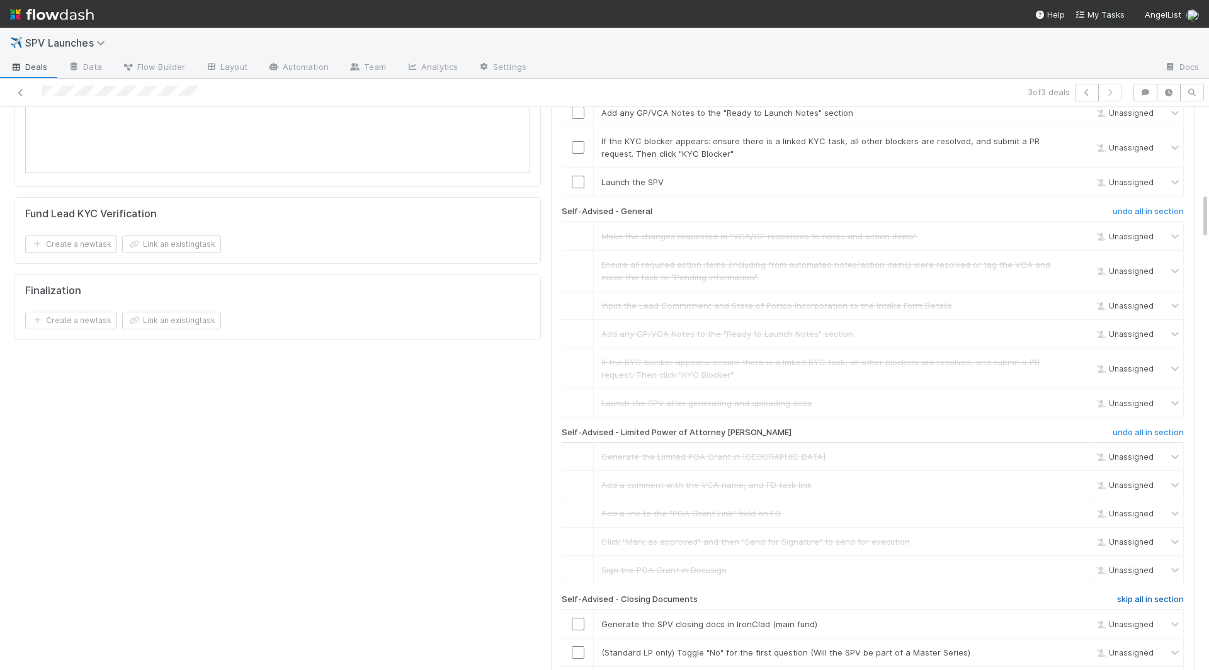
click at [917, 595] on h6 "skip all in section" at bounding box center [1150, 600] width 67 height 10
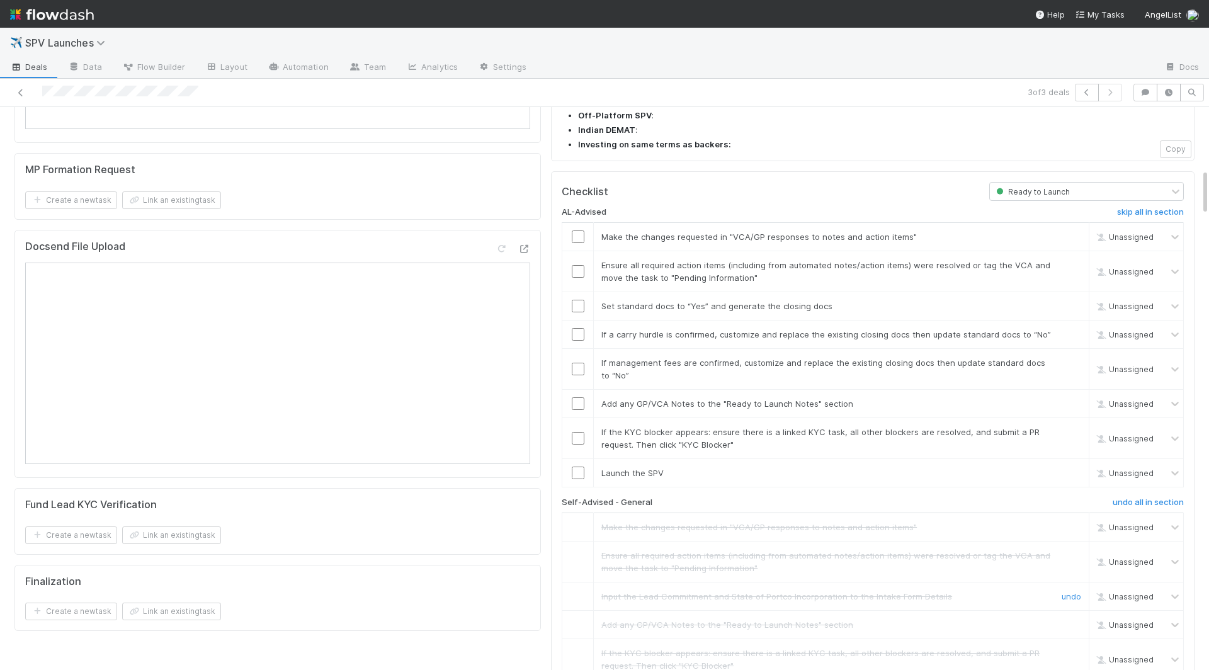
scroll to position [738, 0]
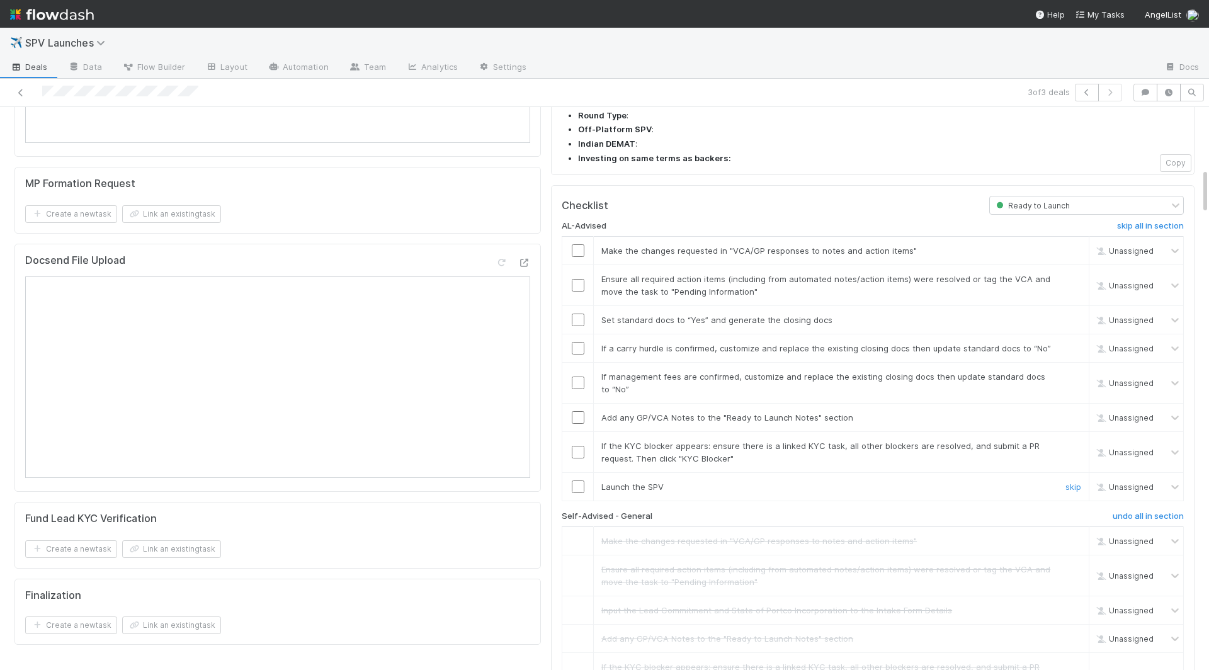
click at [578, 481] on input "checkbox" at bounding box center [578, 487] width 13 height 13
click at [579, 446] on input "checkbox" at bounding box center [578, 452] width 13 height 13
click at [580, 411] on input "checkbox" at bounding box center [578, 417] width 13 height 13
click at [580, 377] on input "checkbox" at bounding box center [578, 383] width 13 height 13
click at [579, 342] on input "checkbox" at bounding box center [578, 348] width 13 height 13
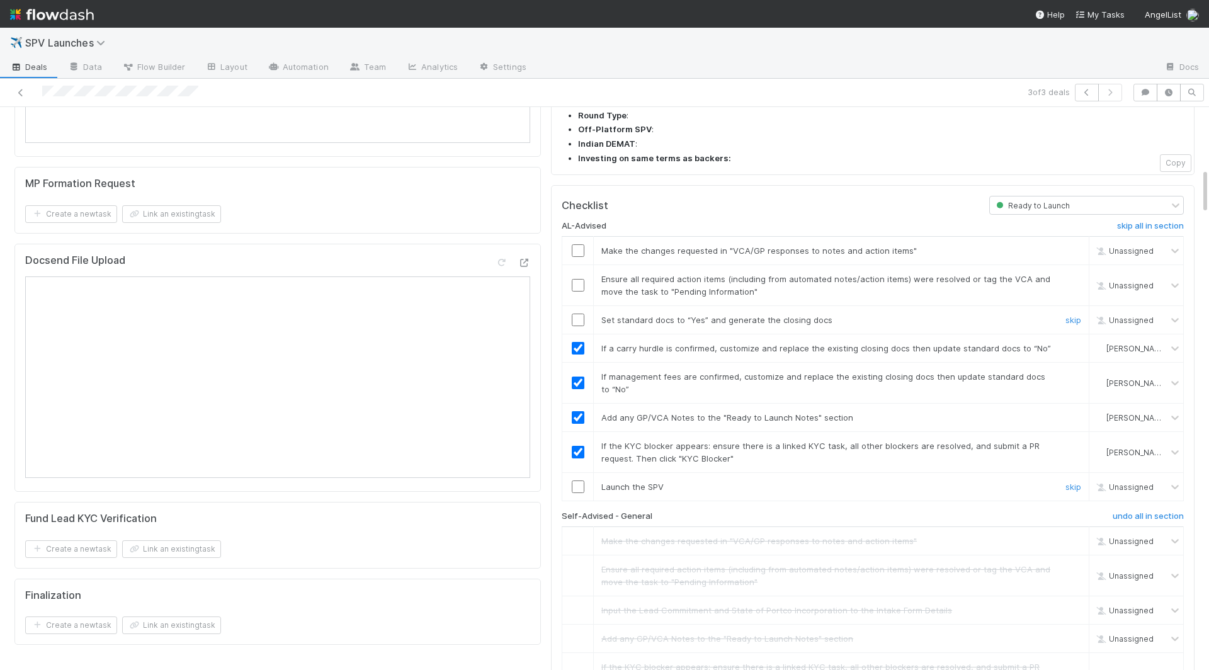
click at [579, 306] on td at bounding box center [578, 320] width 31 height 28
click at [579, 314] on input "checkbox" at bounding box center [578, 320] width 13 height 13
click at [574, 279] on input "checkbox" at bounding box center [578, 285] width 13 height 13
click at [576, 237] on td at bounding box center [578, 251] width 31 height 28
click at [577, 244] on input "checkbox" at bounding box center [578, 250] width 13 height 13
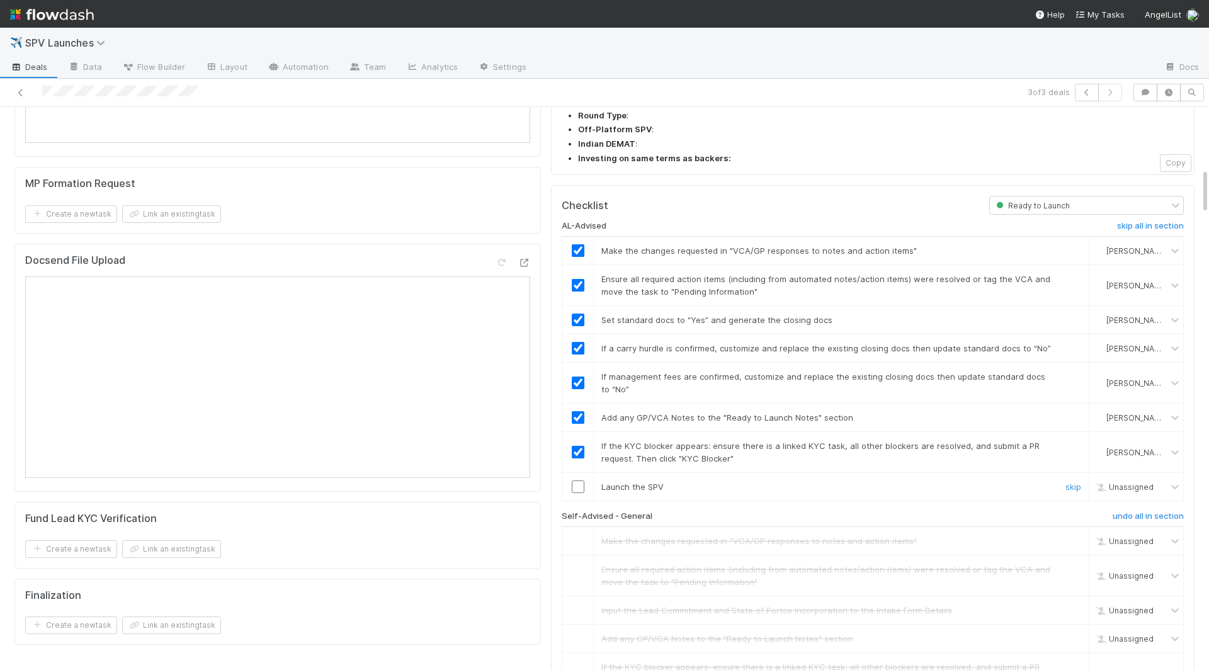
click at [580, 481] on input "checkbox" at bounding box center [578, 487] width 13 height 13
checkbox input "true"
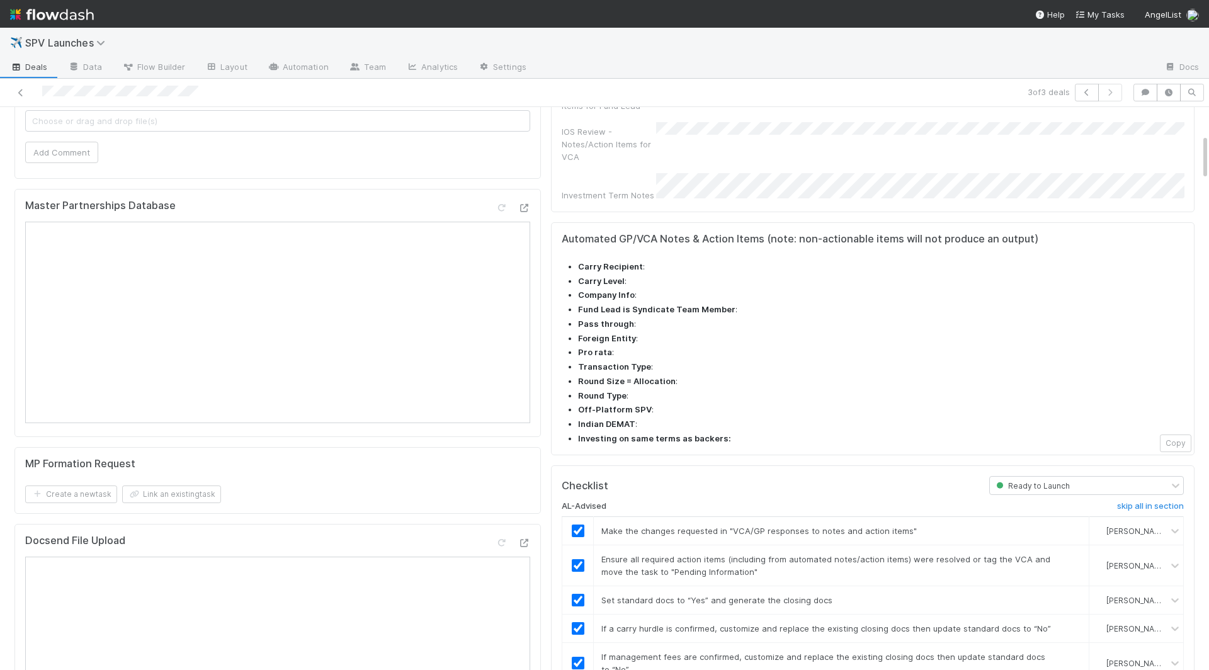
scroll to position [0, 0]
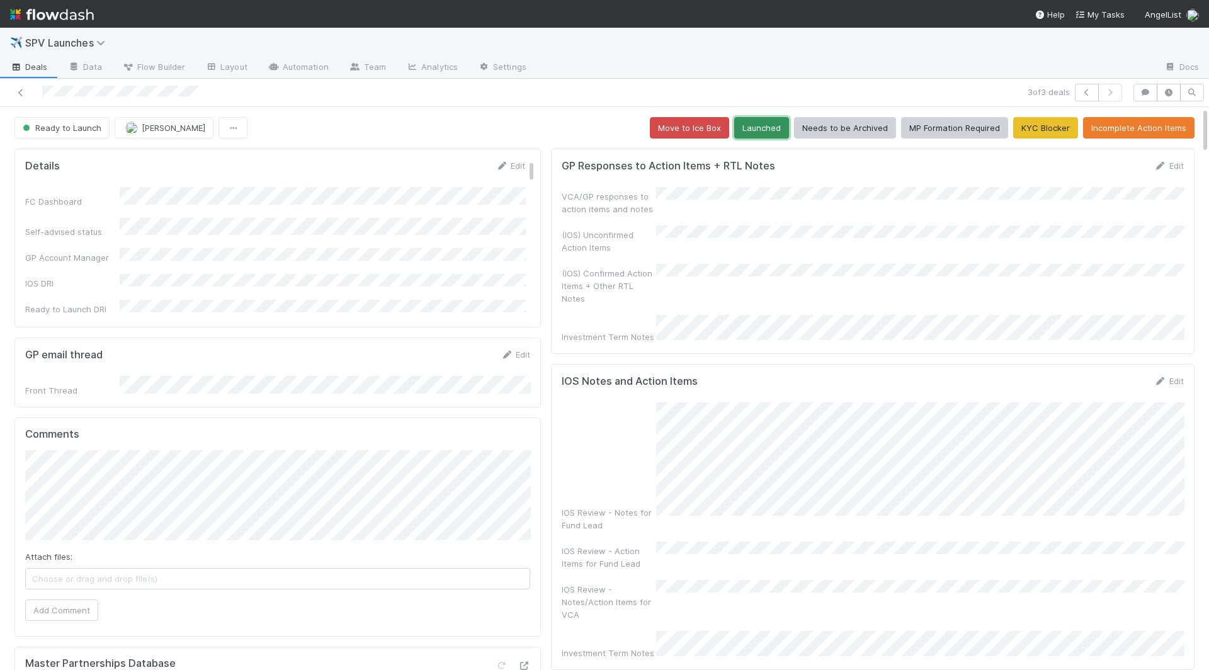
click at [773, 130] on button "Launched" at bounding box center [761, 127] width 55 height 21
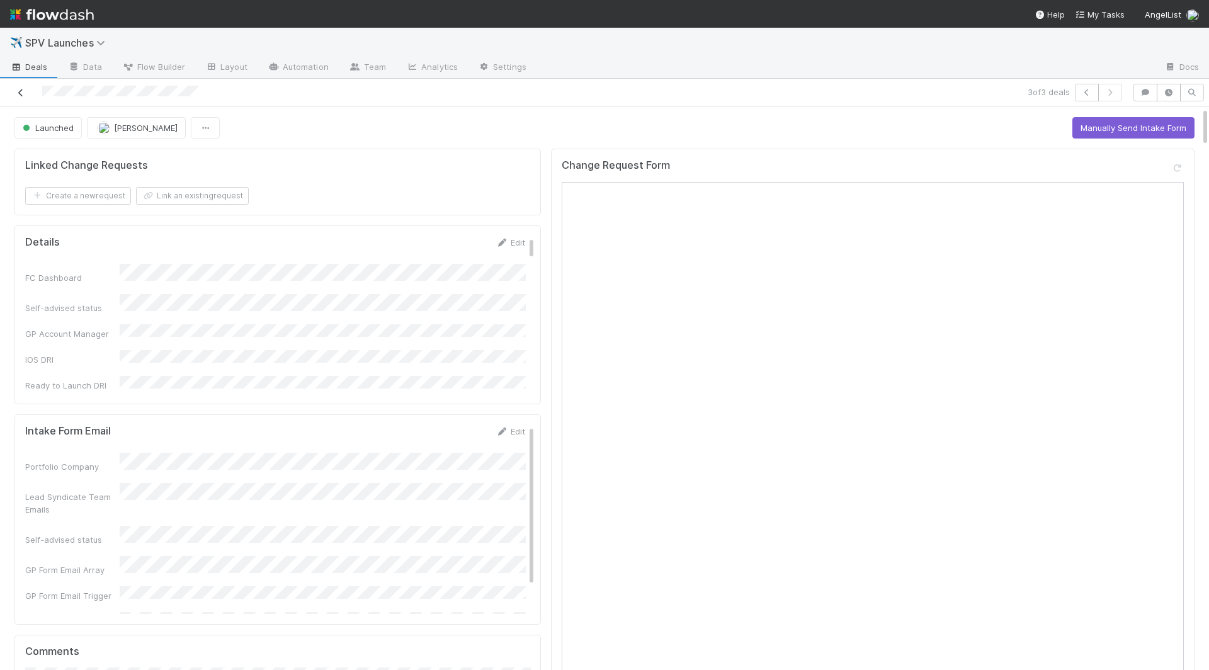
click at [16, 90] on icon at bounding box center [20, 93] width 13 height 8
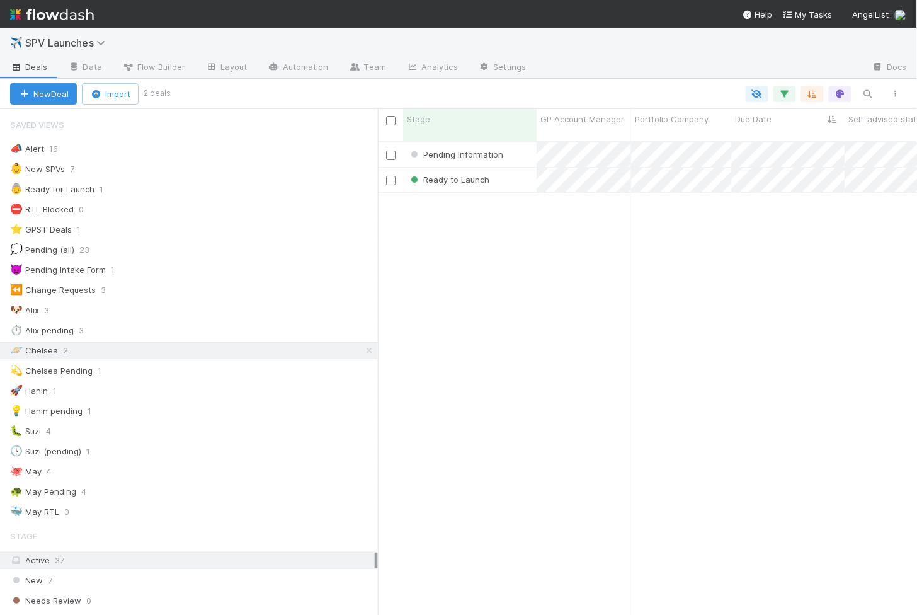
scroll to position [484, 539]
click at [514, 168] on div "Ready to Launch" at bounding box center [470, 180] width 134 height 25
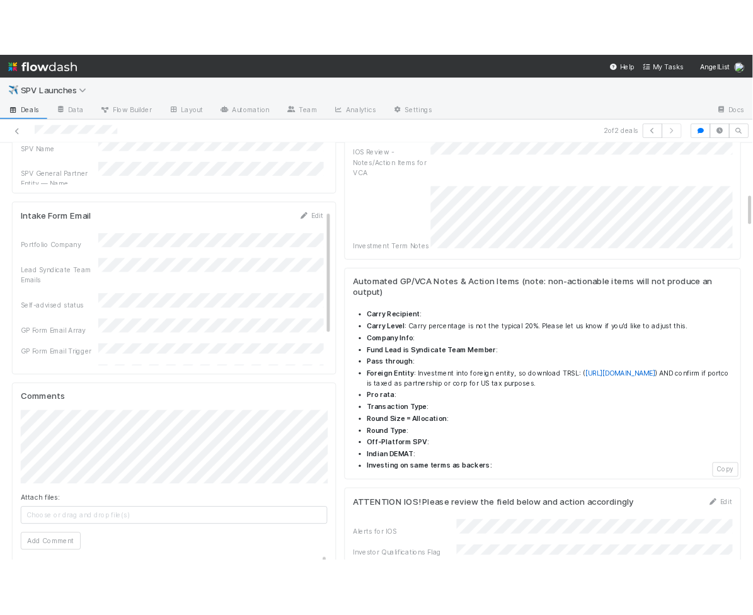
scroll to position [969, 0]
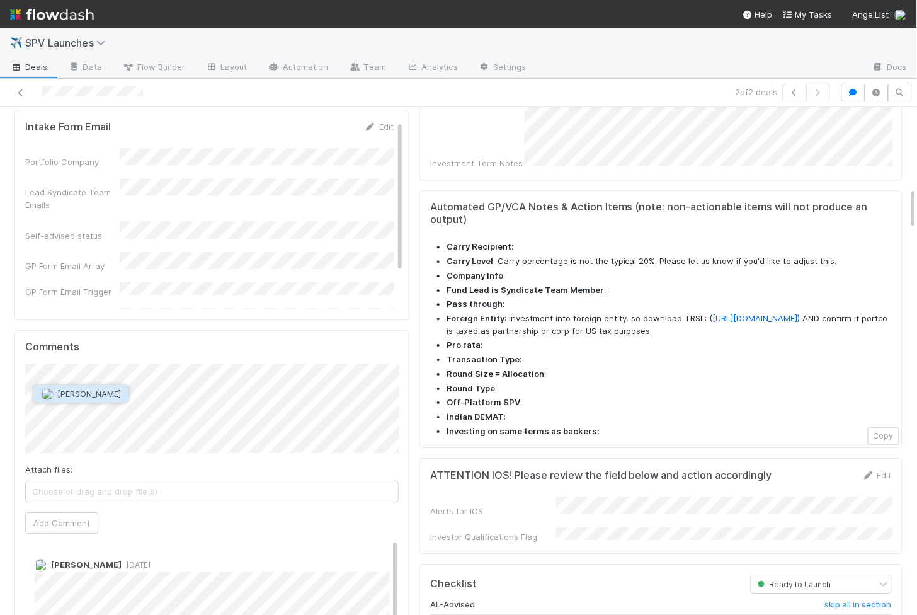
click at [68, 386] on button "[PERSON_NAME]" at bounding box center [80, 395] width 95 height 18
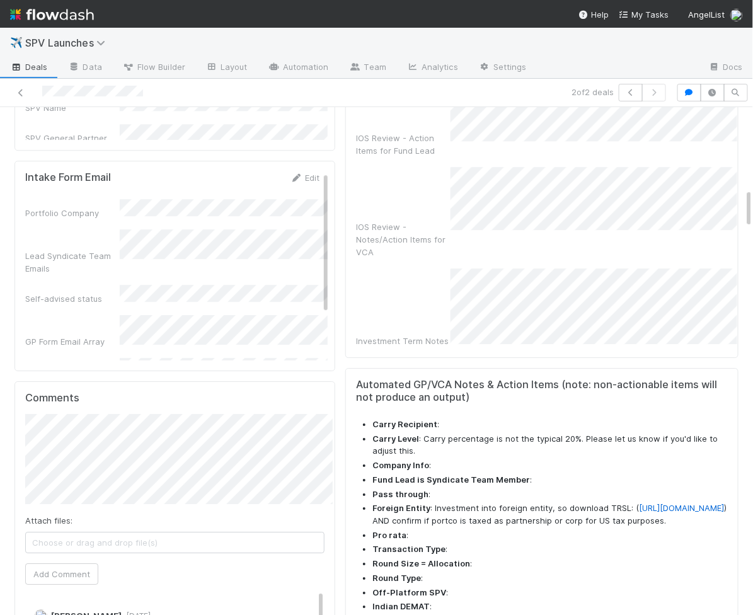
scroll to position [1032, 0]
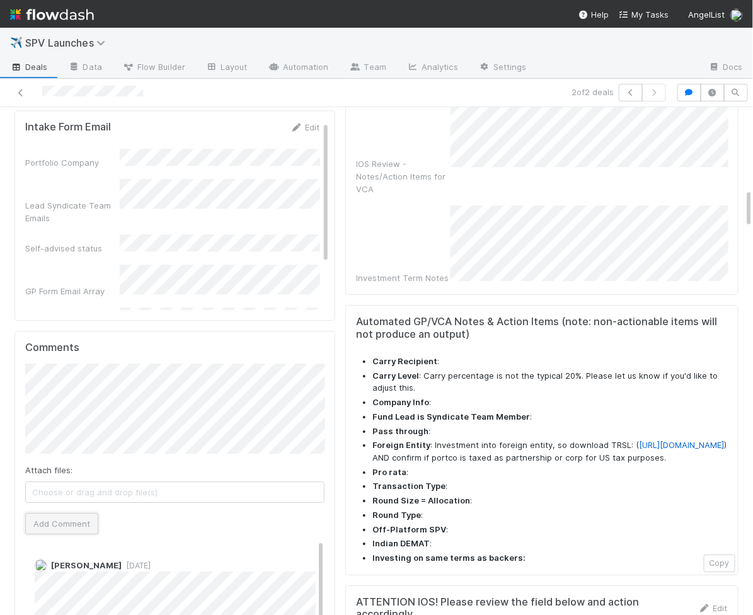
click at [60, 513] on button "Add Comment" at bounding box center [61, 523] width 73 height 21
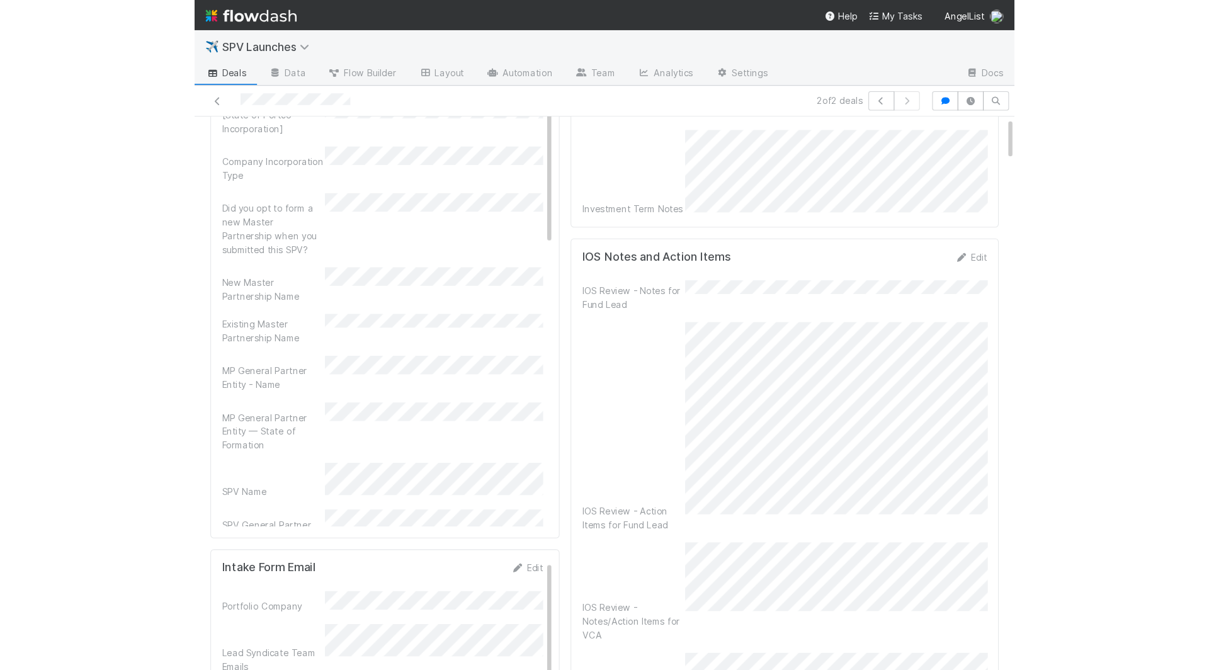
scroll to position [0, 0]
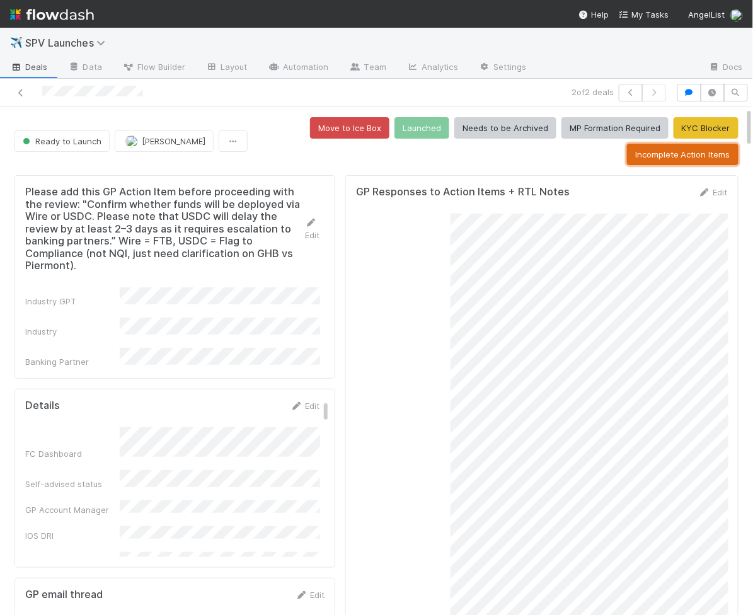
click at [671, 159] on button "Incomplete Action Items" at bounding box center [682, 154] width 111 height 21
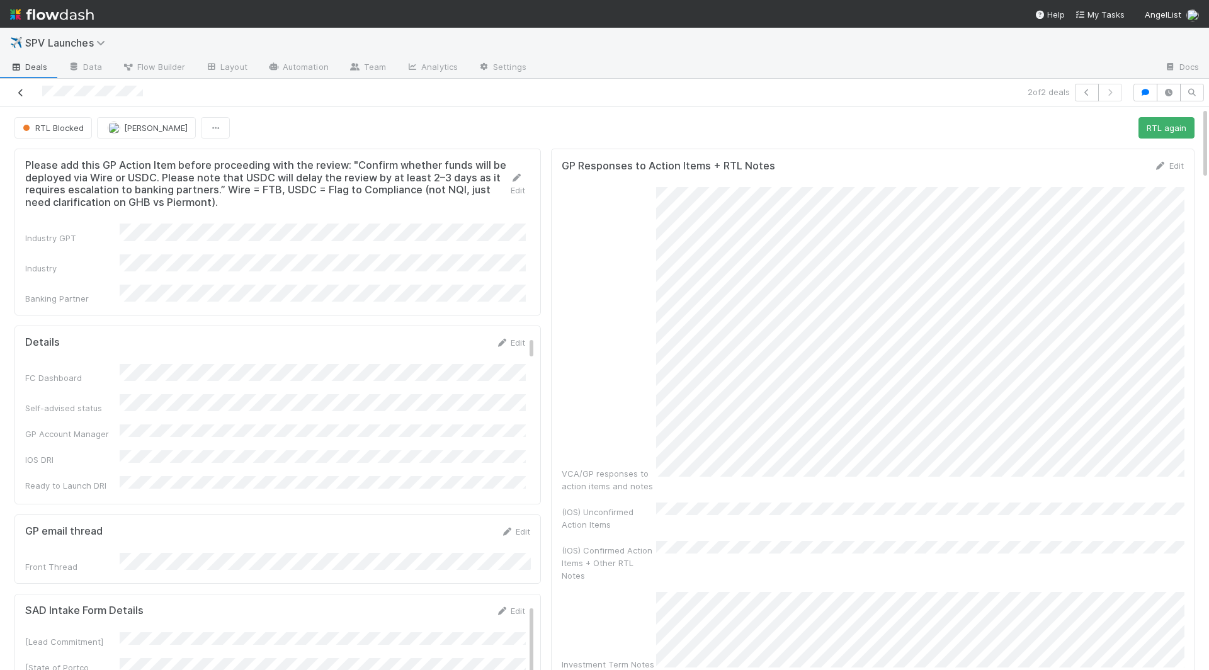
click at [25, 94] on icon at bounding box center [20, 93] width 13 height 8
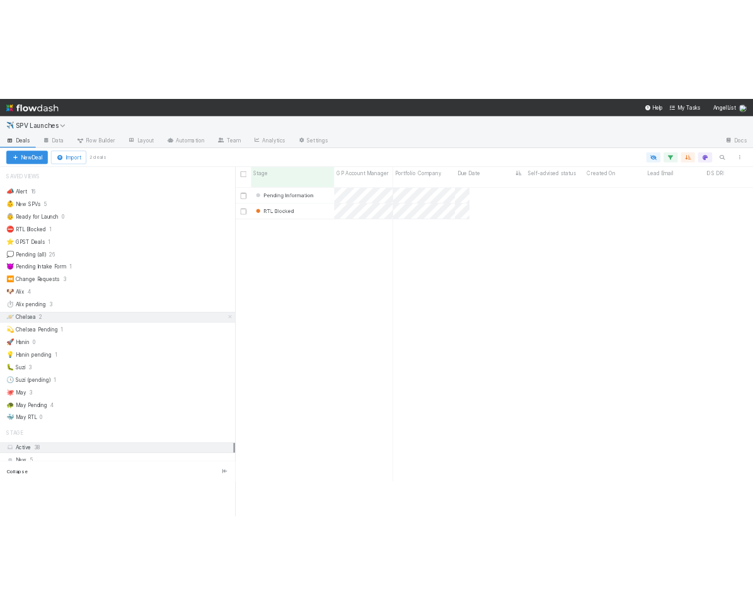
scroll to position [1, 1]
